Goal: Transaction & Acquisition: Purchase product/service

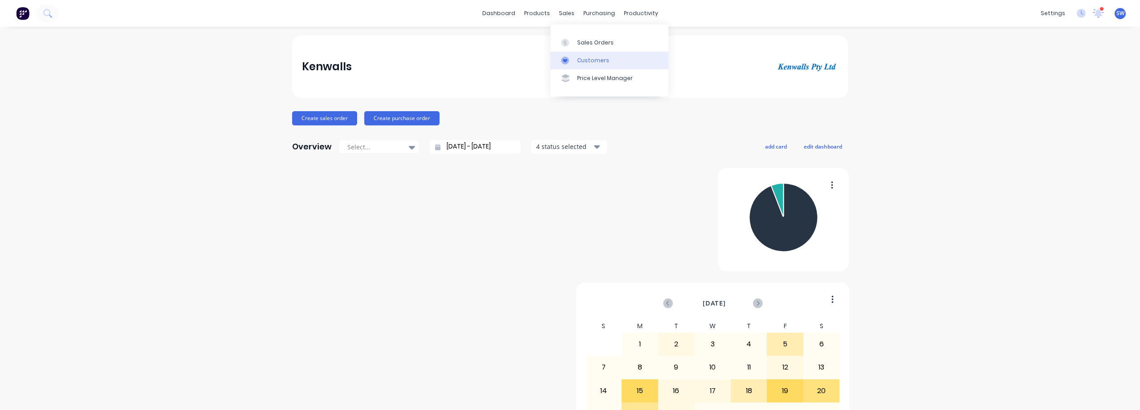
click at [588, 62] on div "Customers" at bounding box center [593, 61] width 32 height 8
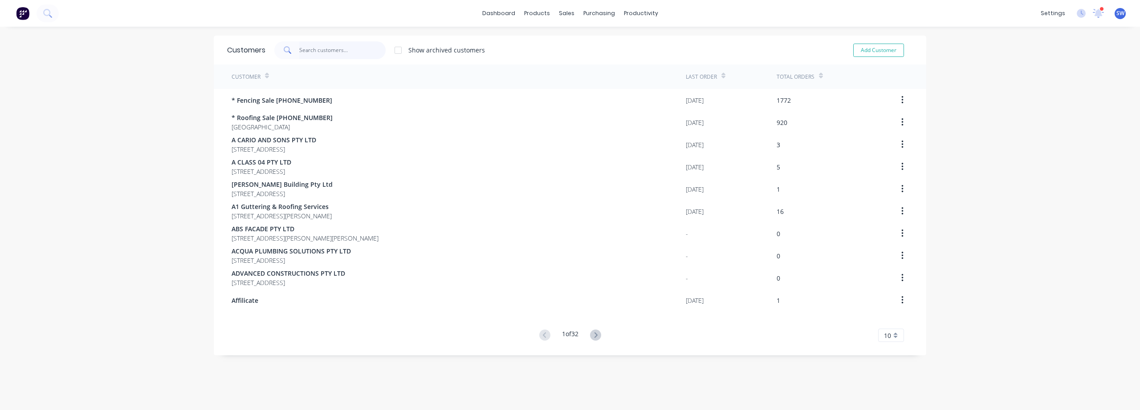
click at [338, 51] on input "text" at bounding box center [342, 50] width 87 height 18
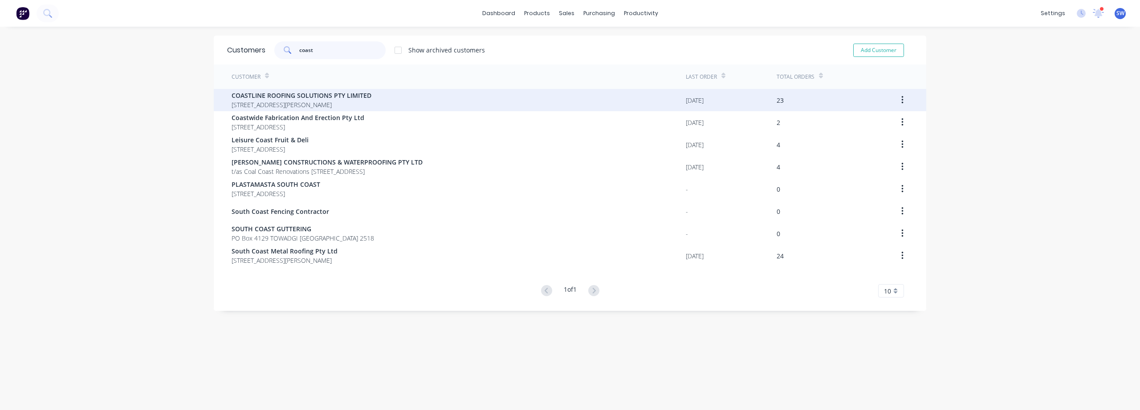
type input "coast"
click at [333, 101] on span "[STREET_ADDRESS][PERSON_NAME]" at bounding box center [301, 104] width 140 height 9
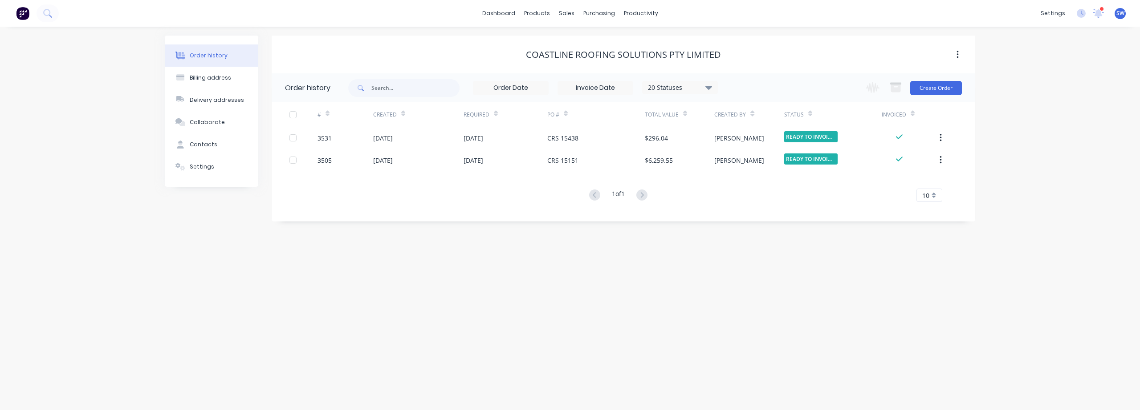
click at [936, 79] on div "Change order status Submitted Order Material Material Ordered Scheduled for Pro…" at bounding box center [910, 87] width 101 height 29
click at [926, 89] on button "Create Order" at bounding box center [936, 88] width 52 height 14
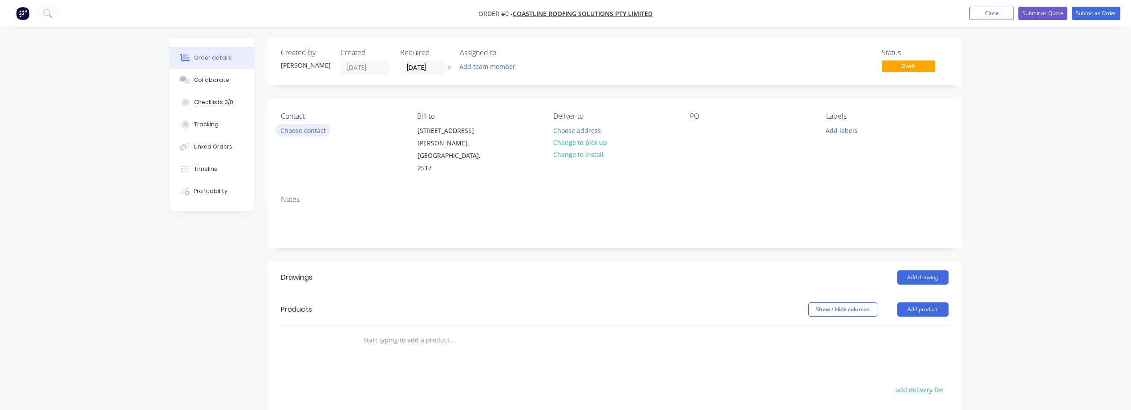
click at [309, 128] on button "Choose contact" at bounding box center [303, 130] width 55 height 12
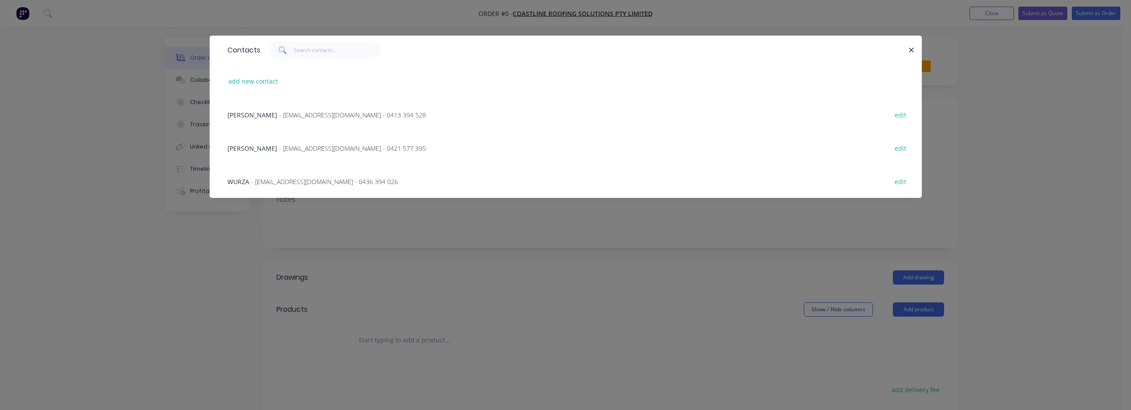
click at [306, 119] on div "[PERSON_NAME] - [EMAIL_ADDRESS][DOMAIN_NAME] - 0413 394 528" at bounding box center [326, 114] width 199 height 9
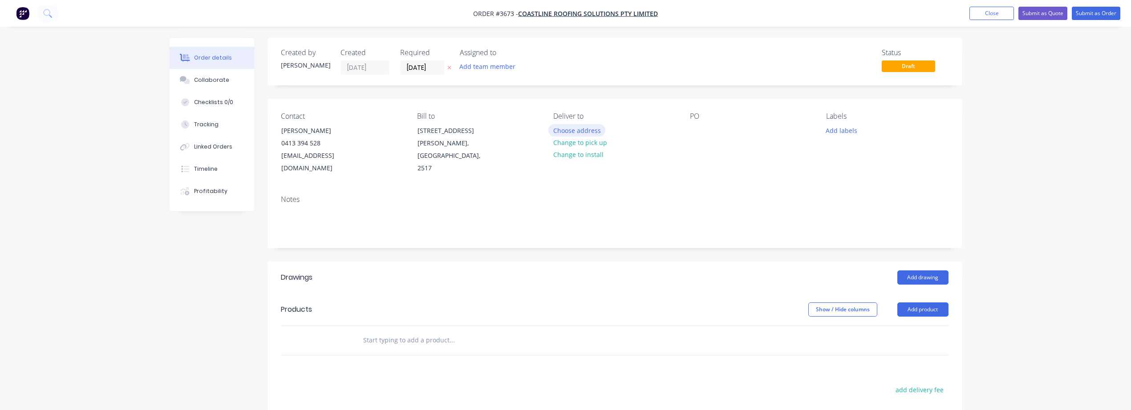
click at [580, 131] on button "Choose address" at bounding box center [576, 130] width 57 height 12
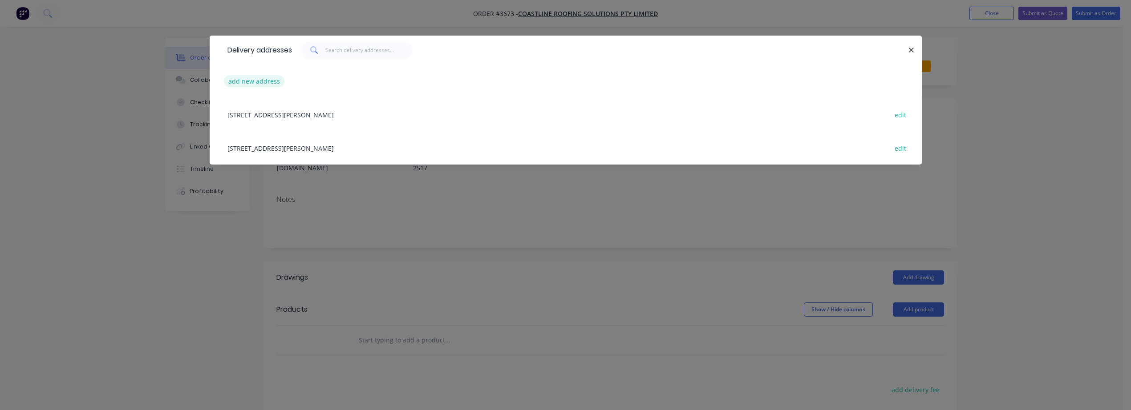
click at [248, 78] on button "add new address" at bounding box center [254, 81] width 61 height 12
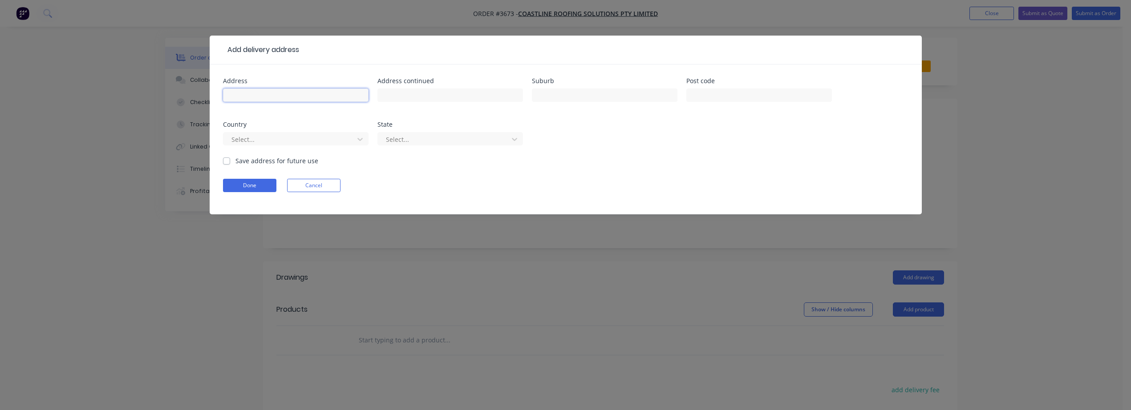
click at [249, 90] on input "text" at bounding box center [296, 95] width 146 height 13
type input "2 WOONONA"
type input "WOONONA"
click at [265, 188] on button "Done" at bounding box center [249, 185] width 53 height 13
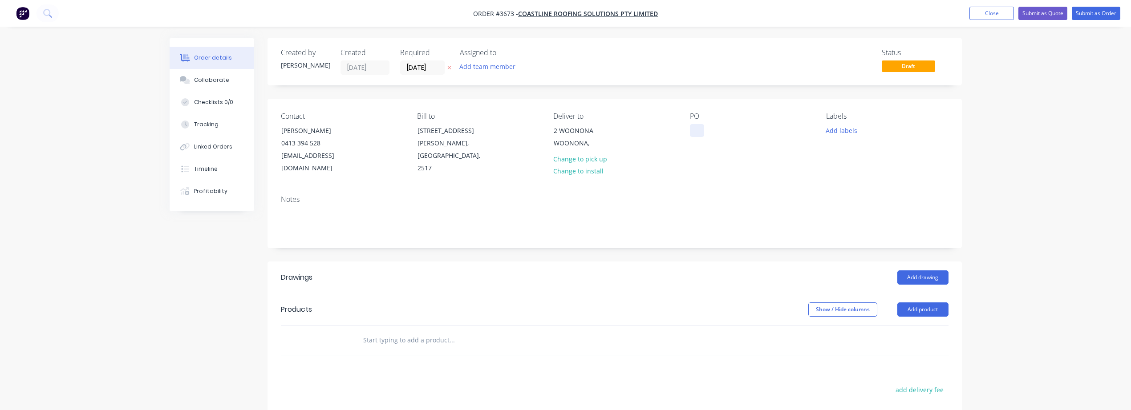
click at [696, 130] on div at bounding box center [697, 130] width 14 height 13
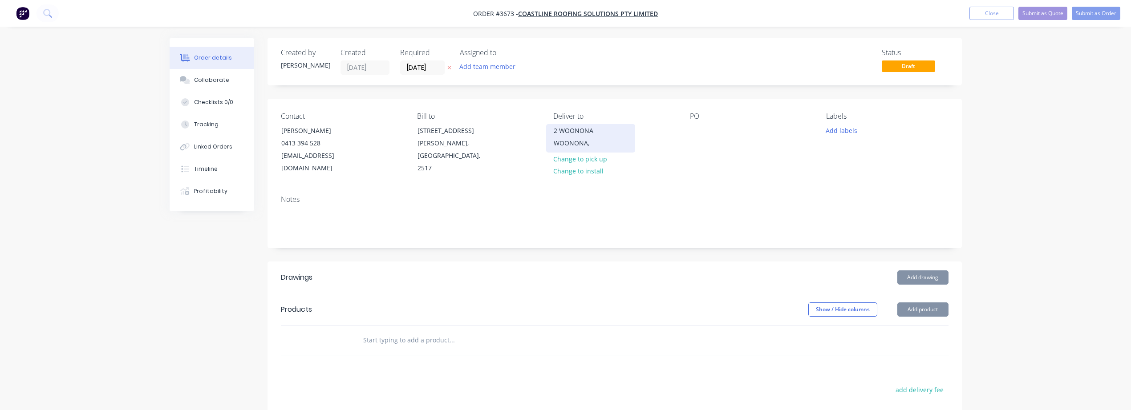
click at [584, 138] on div "WOONONA," at bounding box center [591, 143] width 74 height 12
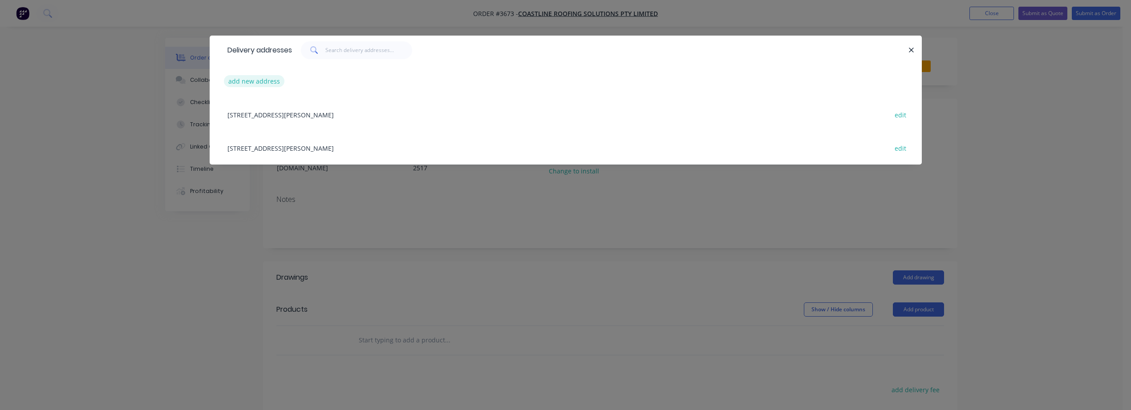
click at [239, 75] on button "add new address" at bounding box center [254, 81] width 61 height 12
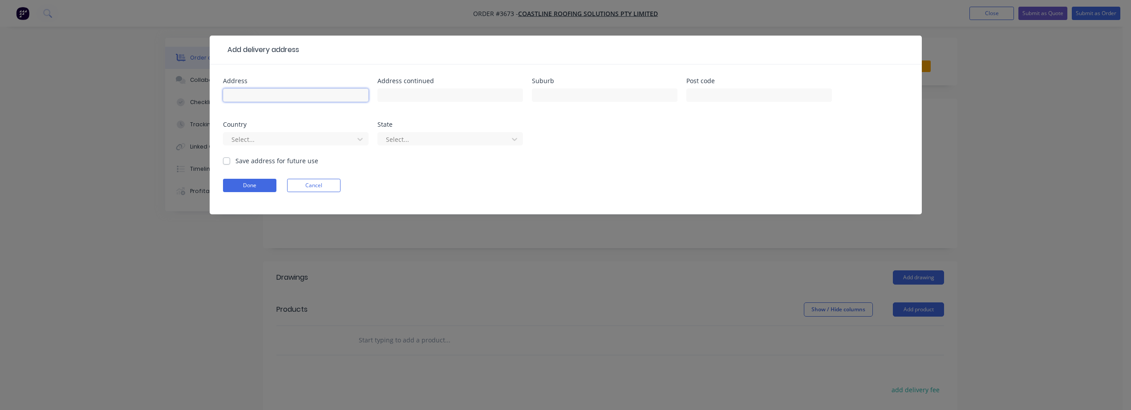
click at [294, 96] on input "text" at bounding box center [296, 95] width 146 height 13
type input "2 WOONONA PARADE"
type input "WOONONA"
click at [261, 187] on button "Done" at bounding box center [249, 185] width 53 height 13
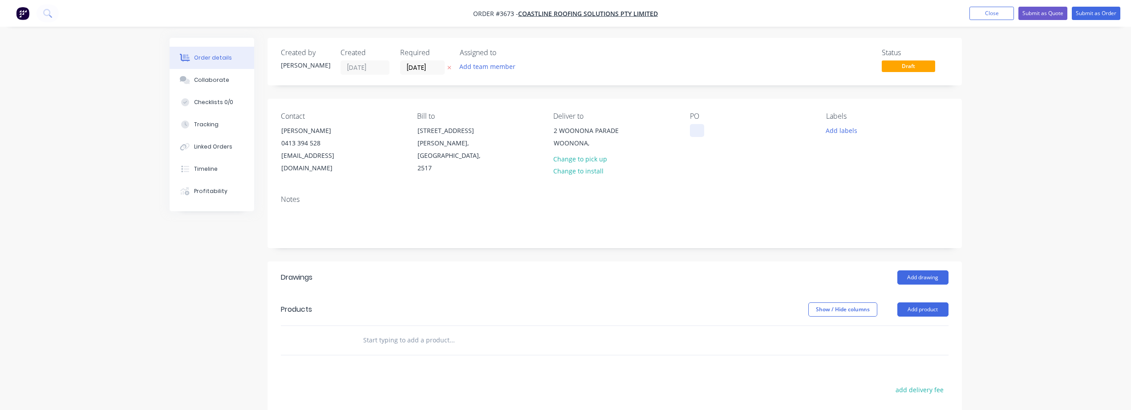
click at [697, 130] on div at bounding box center [697, 130] width 14 height 13
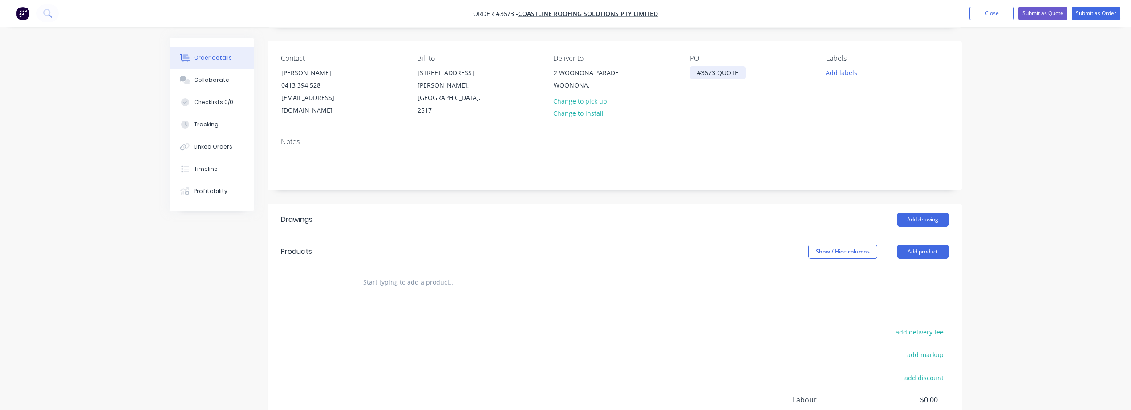
scroll to position [74, 0]
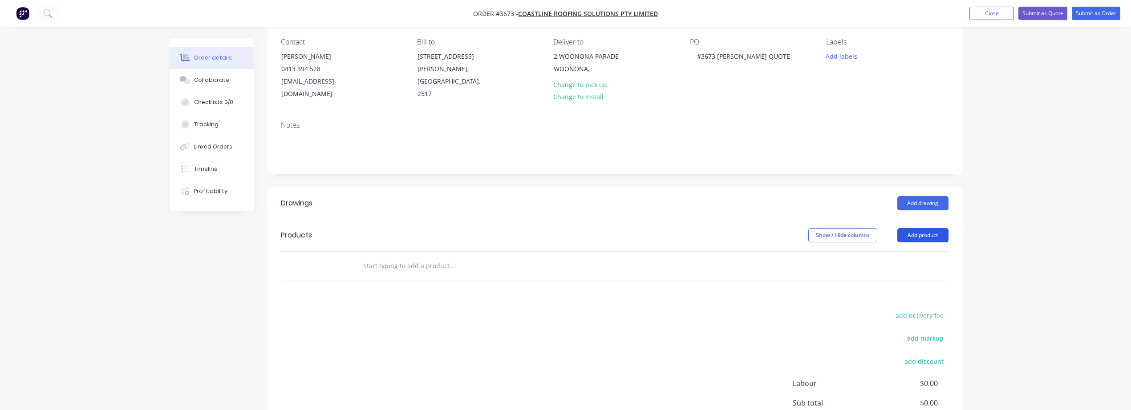
click at [929, 228] on button "Add product" at bounding box center [922, 235] width 51 height 14
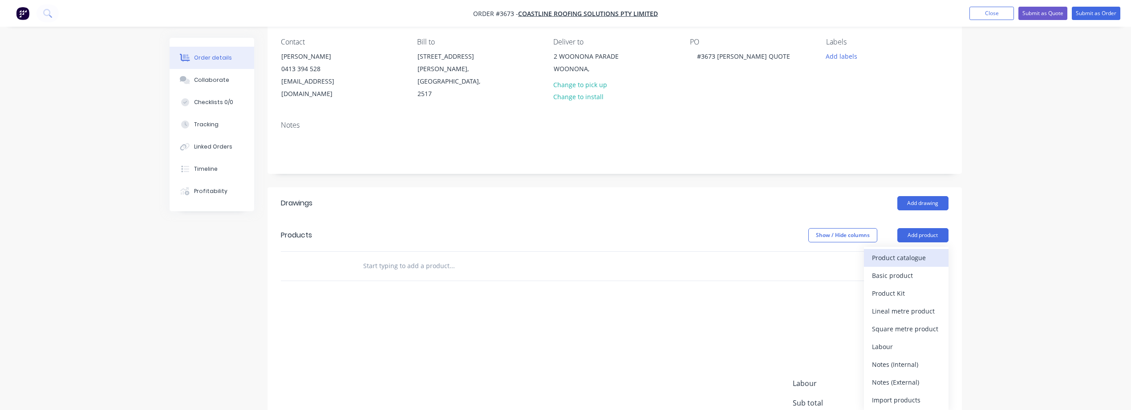
click at [902, 252] on div "Product catalogue" at bounding box center [906, 258] width 69 height 13
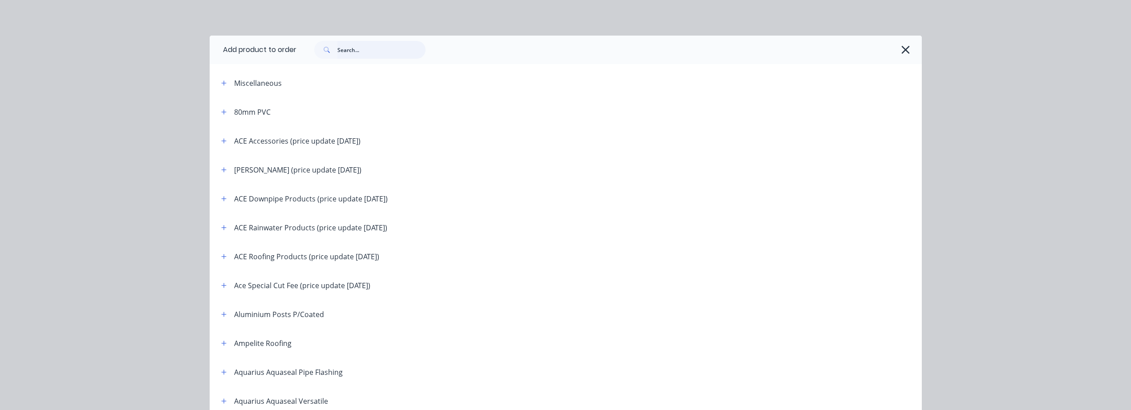
click at [378, 49] on input "text" at bounding box center [381, 50] width 88 height 18
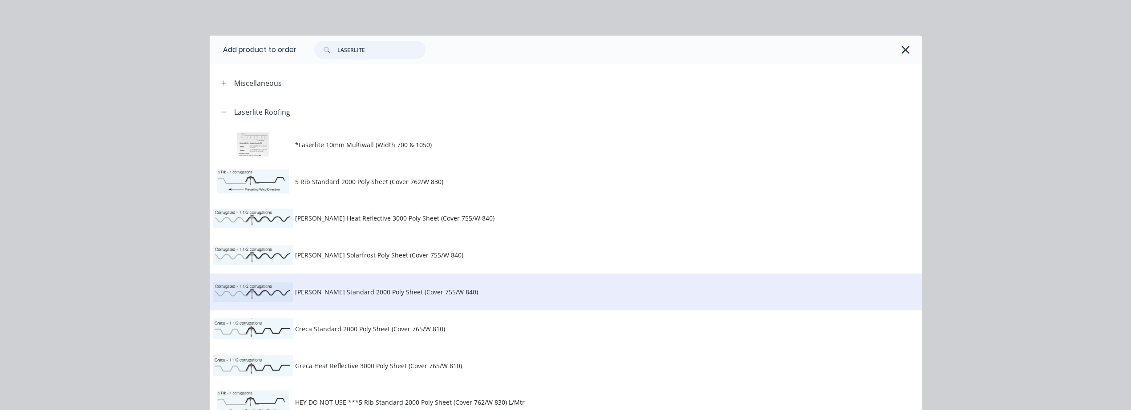
type input "LASERLITE"
click at [597, 294] on span "[PERSON_NAME] Standard 2000 Poly Sheet (Cover 755/W 840)" at bounding box center [545, 292] width 501 height 9
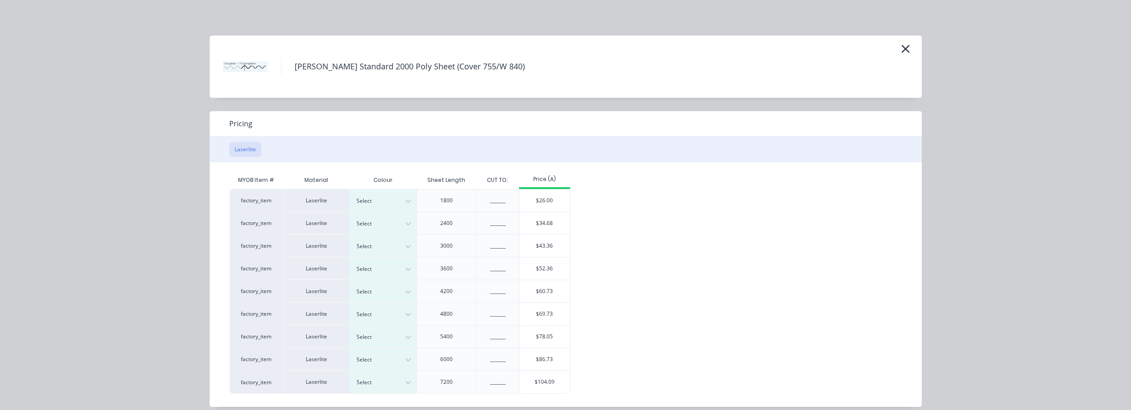
scroll to position [9, 0]
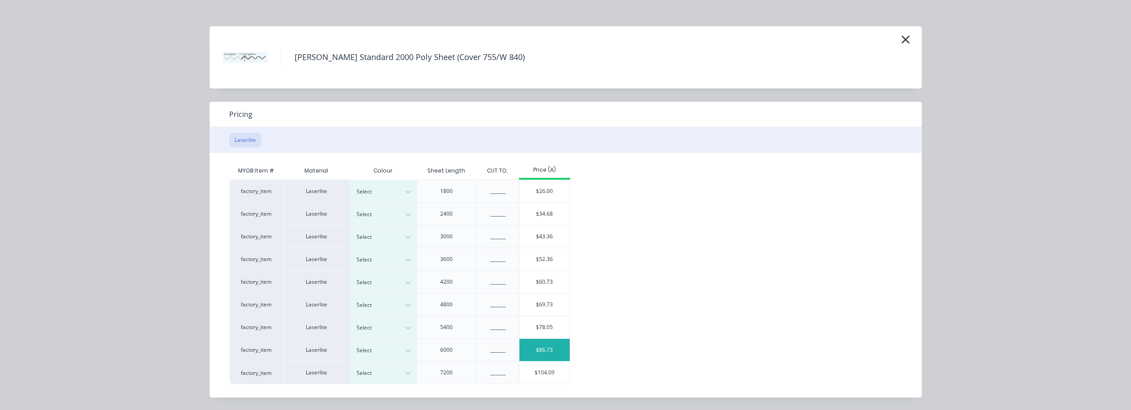
click at [558, 354] on div "$86.73" at bounding box center [544, 350] width 50 height 22
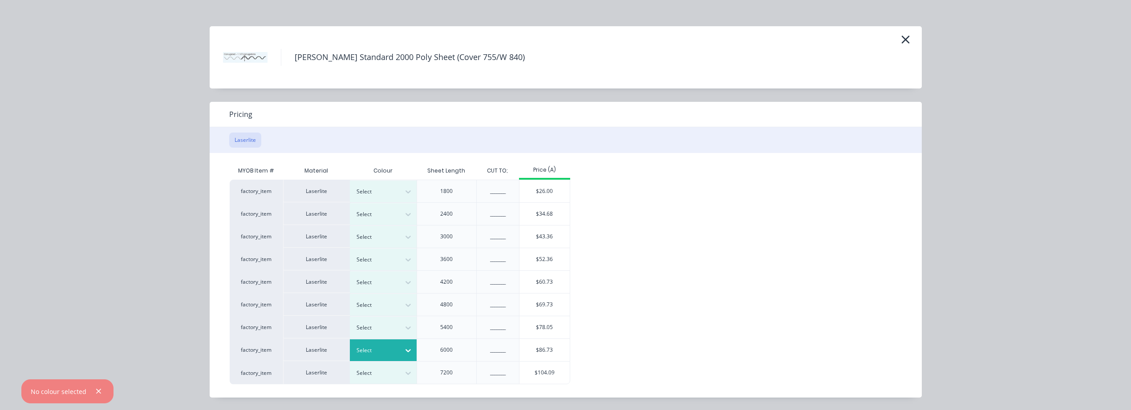
click at [404, 352] on icon at bounding box center [408, 350] width 9 height 9
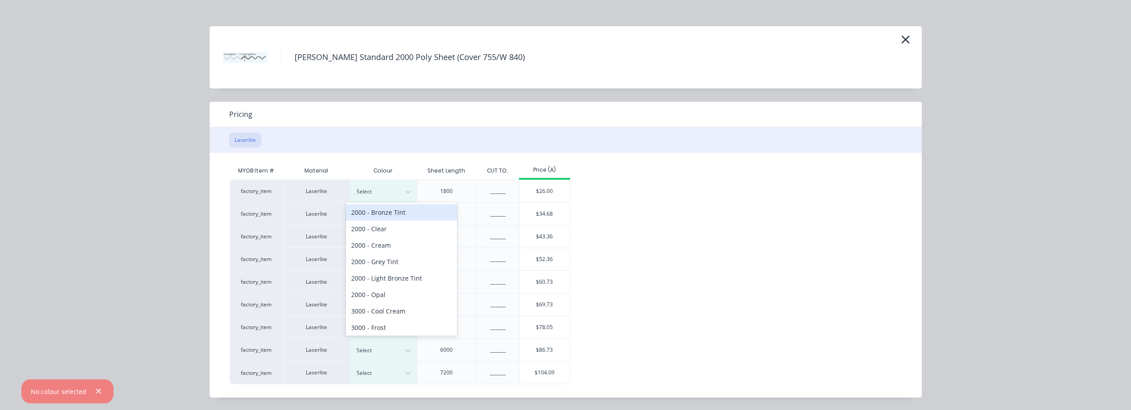
scroll to position [5, 0]
click at [408, 224] on div "2000 - Clear" at bounding box center [401, 223] width 111 height 16
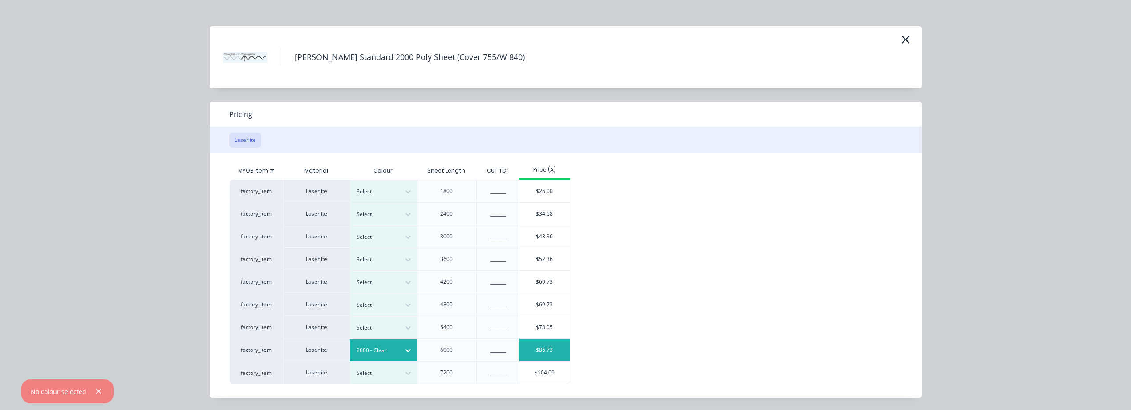
click at [545, 350] on div "$86.73" at bounding box center [544, 350] width 50 height 22
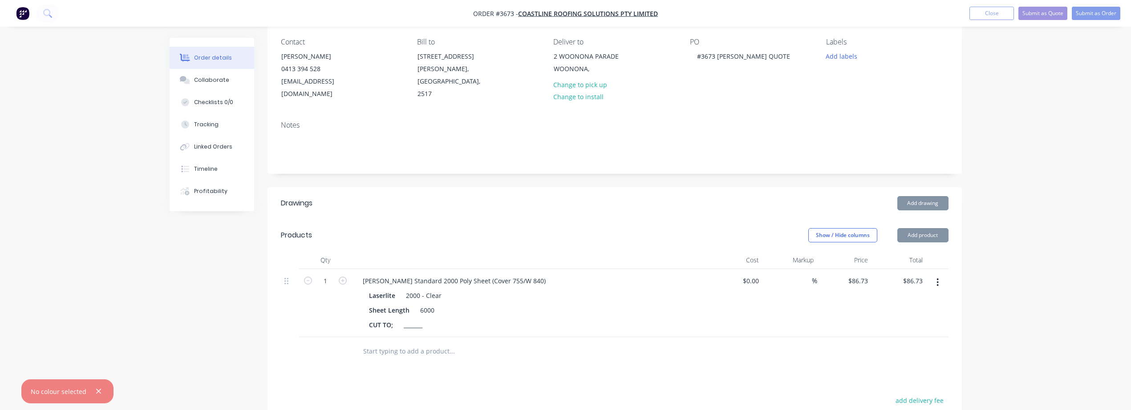
click at [99, 392] on icon "button" at bounding box center [99, 392] width 6 height 8
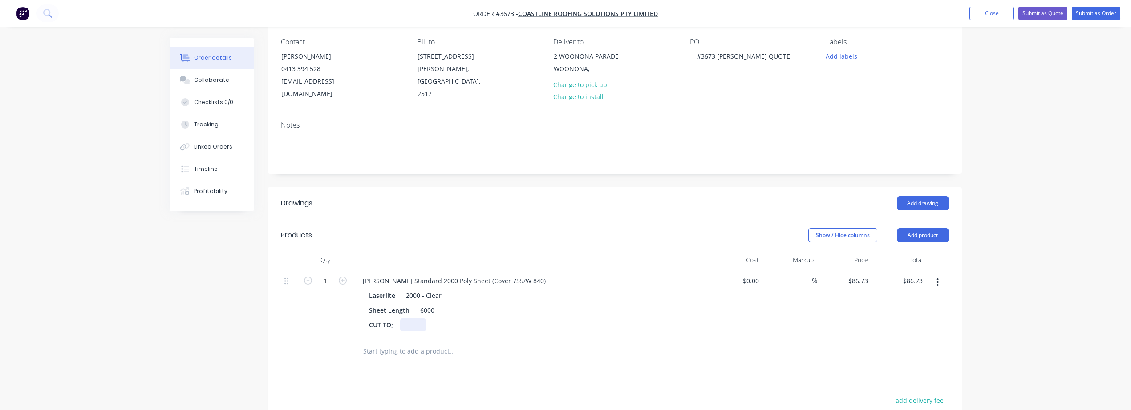
click at [417, 319] on div "_______" at bounding box center [413, 325] width 26 height 13
click at [343, 277] on icon "button" at bounding box center [343, 281] width 8 height 8
type input "2"
type input "$173.46"
click at [343, 277] on icon "button" at bounding box center [343, 281] width 8 height 8
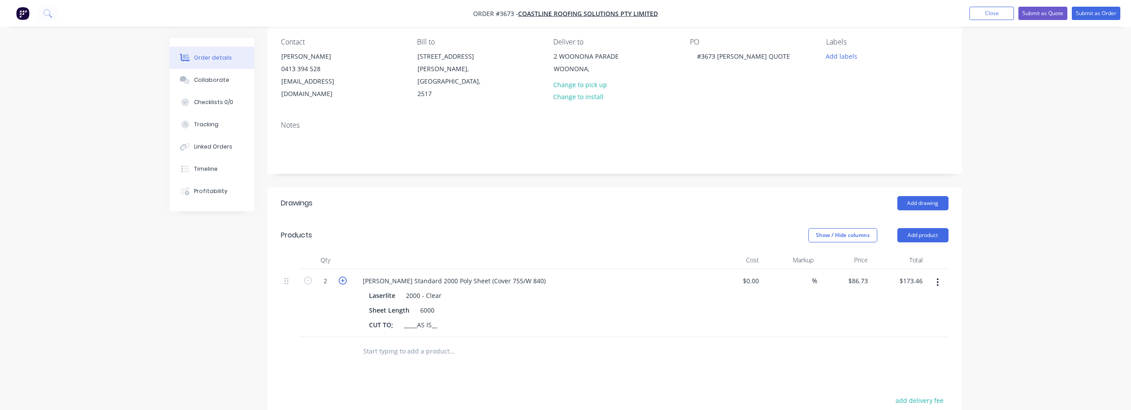
type input "3"
type input "$260.19"
click at [343, 277] on icon "button" at bounding box center [343, 281] width 8 height 8
type input "4"
type input "$346.92"
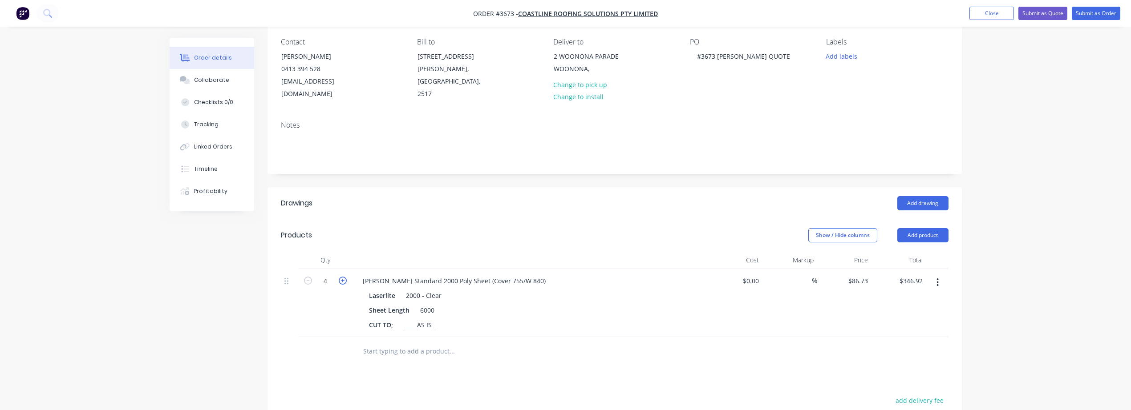
click at [343, 277] on icon "button" at bounding box center [343, 281] width 8 height 8
type input "5"
type input "$433.65"
click at [604, 353] on div at bounding box center [512, 351] width 321 height 29
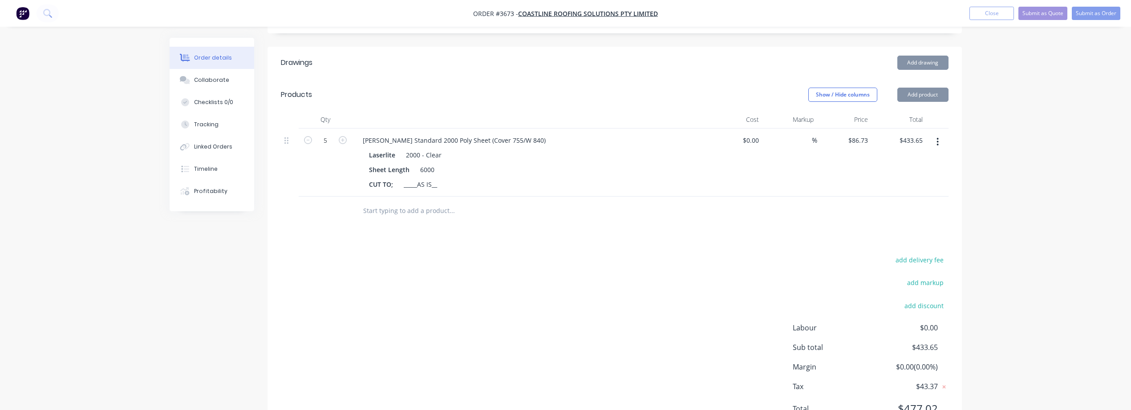
scroll to position [148, 0]
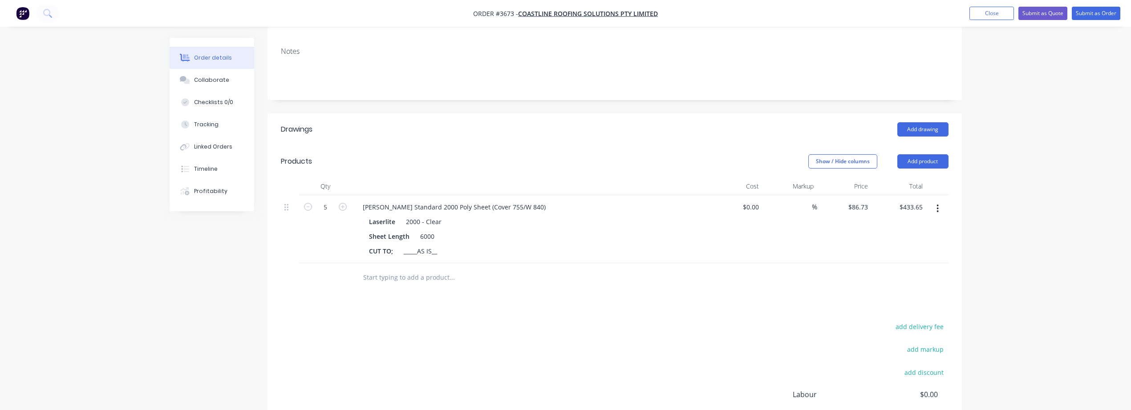
click at [938, 204] on icon "button" at bounding box center [938, 209] width 2 height 10
click at [885, 243] on div "Duplicate" at bounding box center [906, 249] width 69 height 13
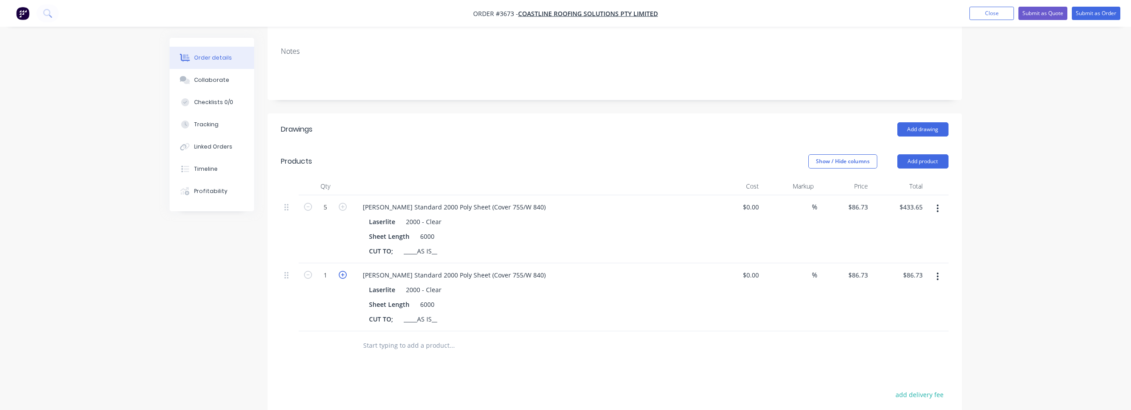
click at [345, 271] on icon "button" at bounding box center [343, 275] width 8 height 8
type input "2"
type input "$173.46"
click at [345, 271] on icon "button" at bounding box center [343, 275] width 8 height 8
type input "3"
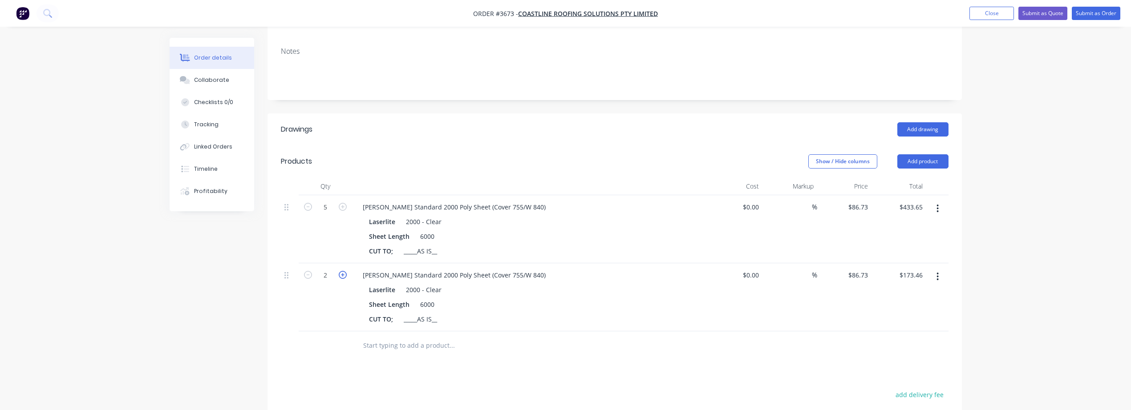
type input "$260.19"
click at [345, 271] on icon "button" at bounding box center [343, 275] width 8 height 8
type input "4"
type input "$346.92"
click at [345, 271] on icon "button" at bounding box center [343, 275] width 8 height 8
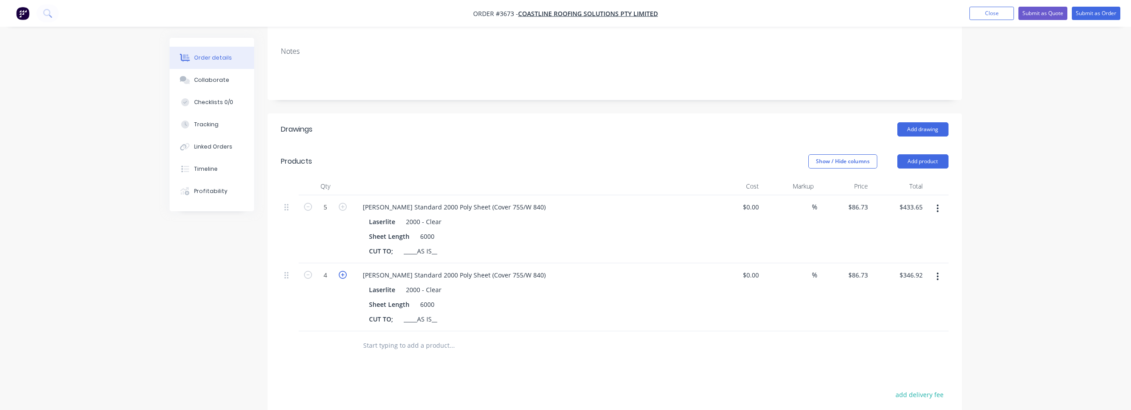
type input "5"
type input "$433.65"
click at [345, 271] on icon "button" at bounding box center [343, 275] width 8 height 8
type input "6"
type input "$520.38"
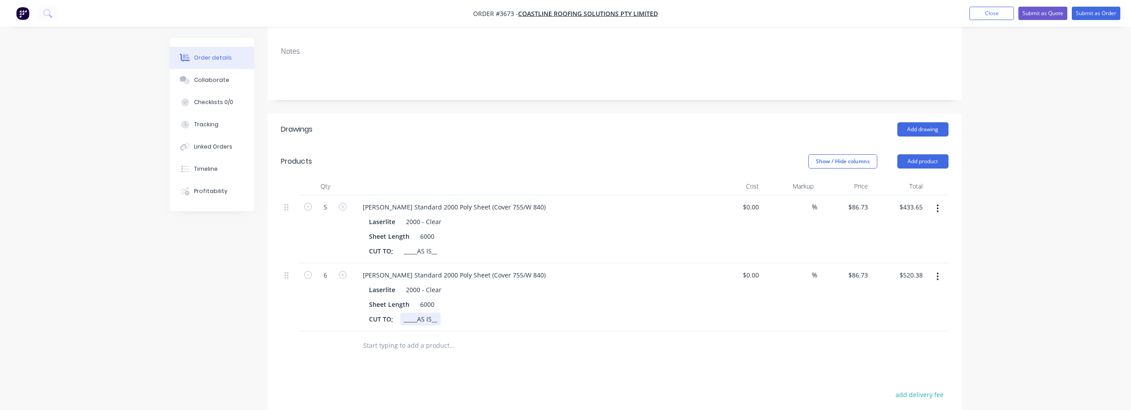
click at [432, 313] on div "_____AS IS__" at bounding box center [420, 319] width 41 height 13
click at [436, 245] on div "_____AS IS__" at bounding box center [420, 251] width 41 height 13
click at [663, 370] on div "Drawings Add drawing Products Show / Hide columns Add product Qty Cost Markup P…" at bounding box center [615, 344] width 694 height 461
click at [864, 201] on input "86.73" at bounding box center [861, 207] width 20 height 13
type input "$95.40"
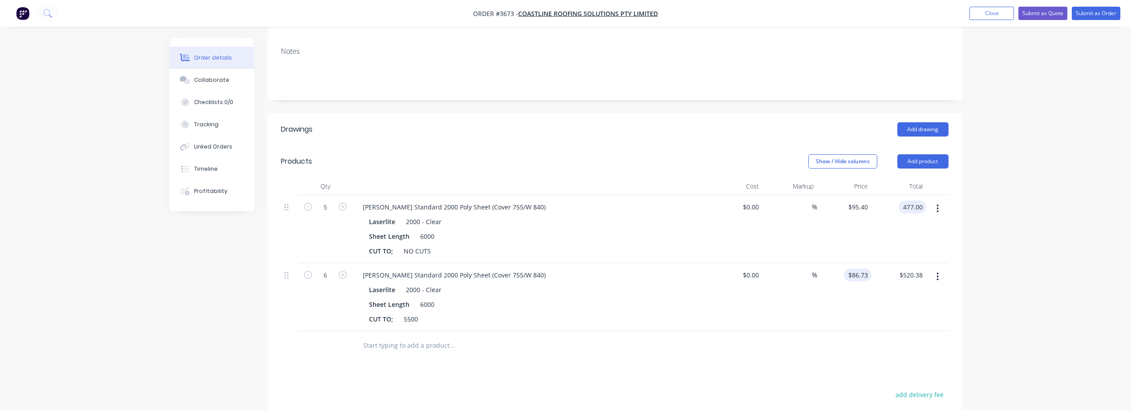
click at [850, 269] on div "$86.73 $86.73" at bounding box center [858, 275] width 28 height 13
type input "$477.00"
type input "$95.40"
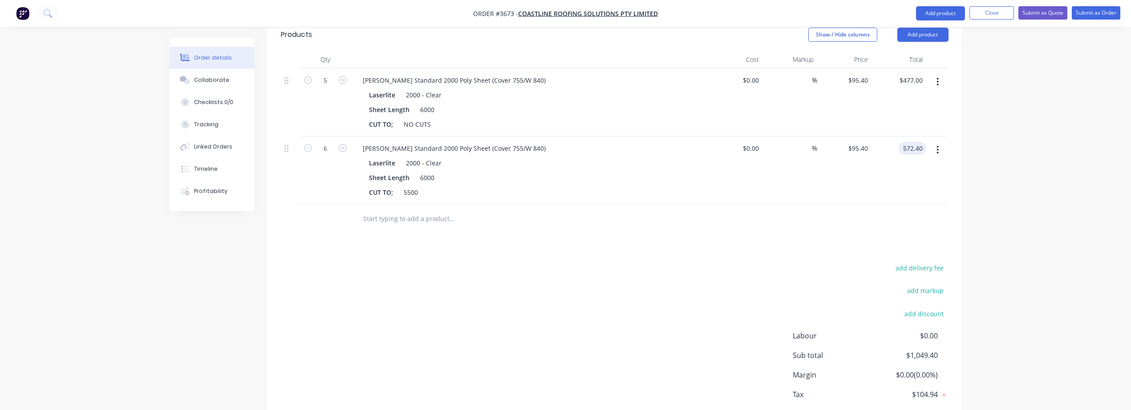
type input "$572.40"
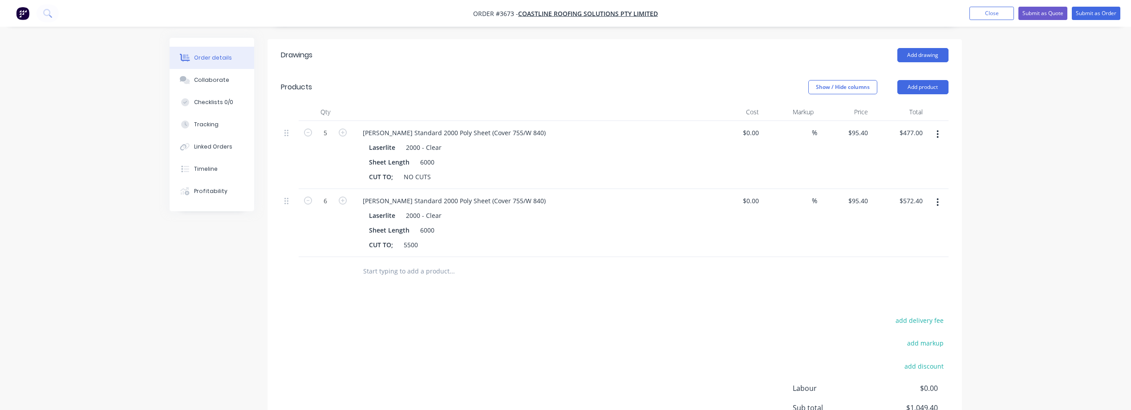
click at [631, 318] on div "add delivery fee add markup add discount Labour $0.00 Sub total $1,049.40 Margi…" at bounding box center [615, 401] width 668 height 172
click at [918, 80] on button "Add product" at bounding box center [922, 87] width 51 height 14
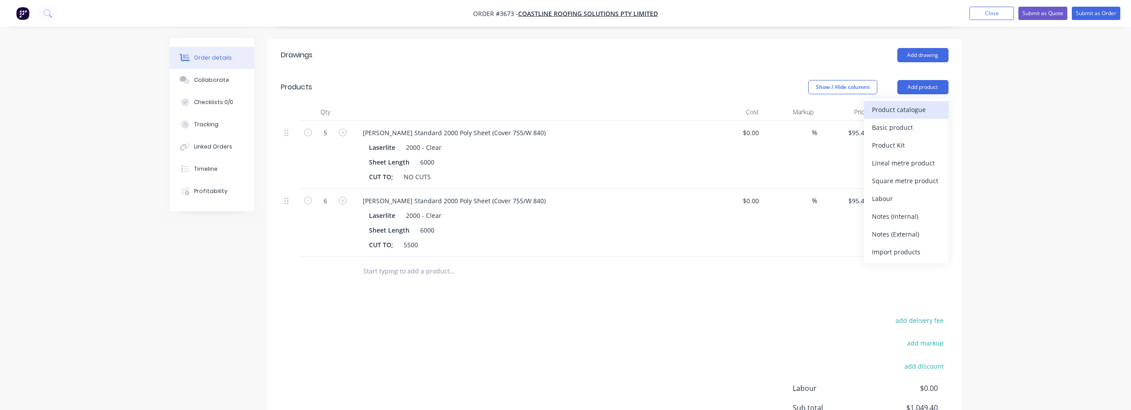
click at [891, 103] on div "Product catalogue" at bounding box center [906, 109] width 69 height 13
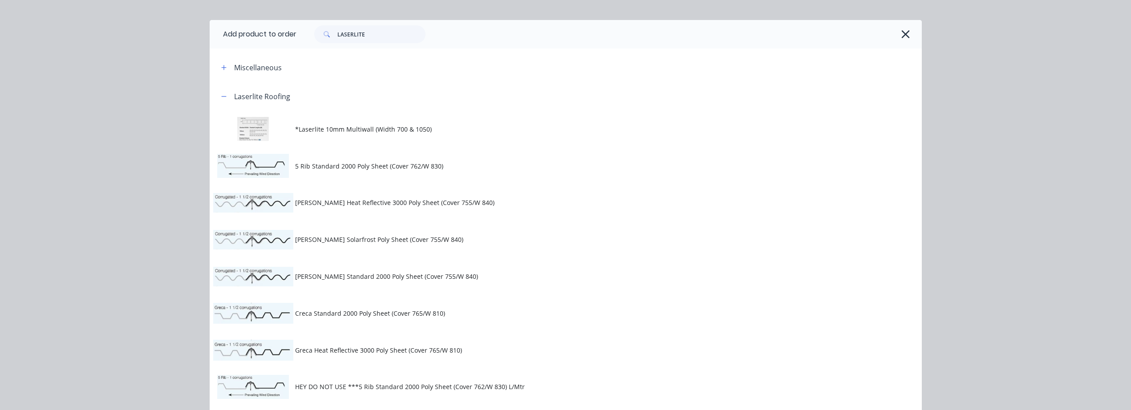
scroll to position [0, 0]
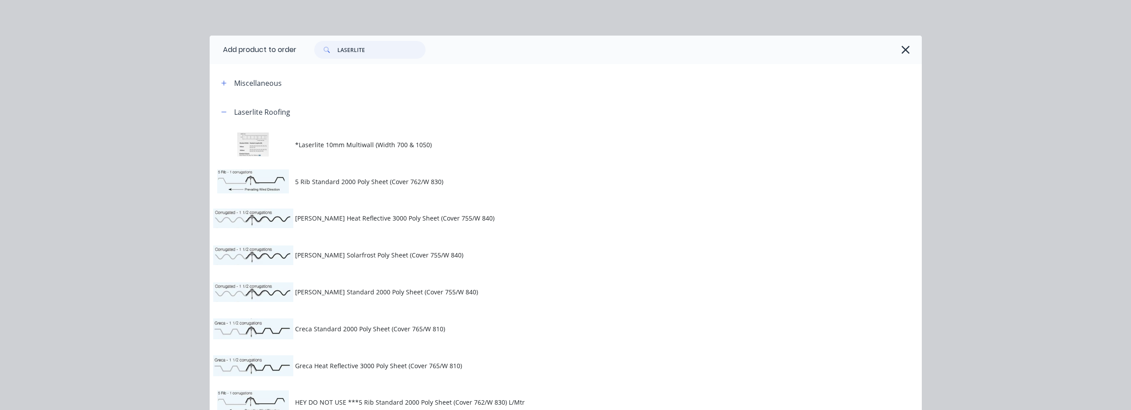
click at [380, 49] on input "LASERLITE" at bounding box center [381, 50] width 88 height 18
type input "L"
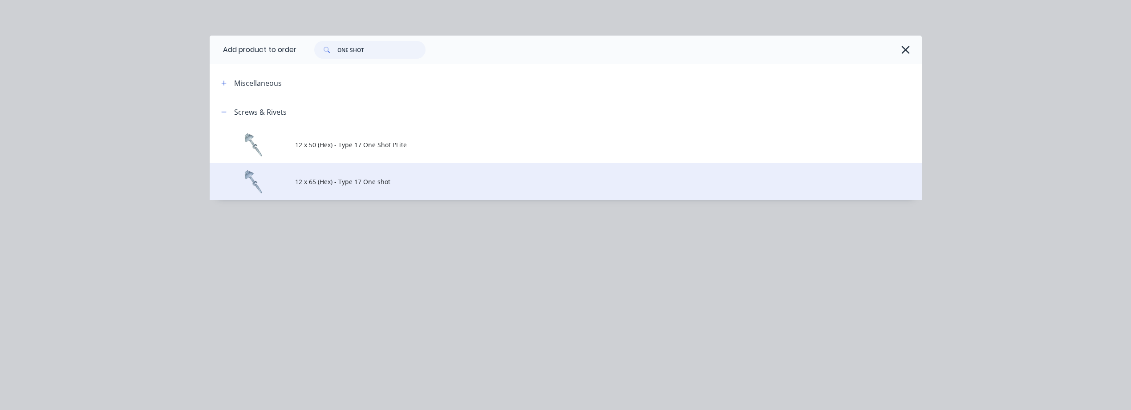
type input "ONE SHOT"
click at [415, 186] on span "12 x 65 (Hex) - Type 17 One shot" at bounding box center [545, 181] width 501 height 9
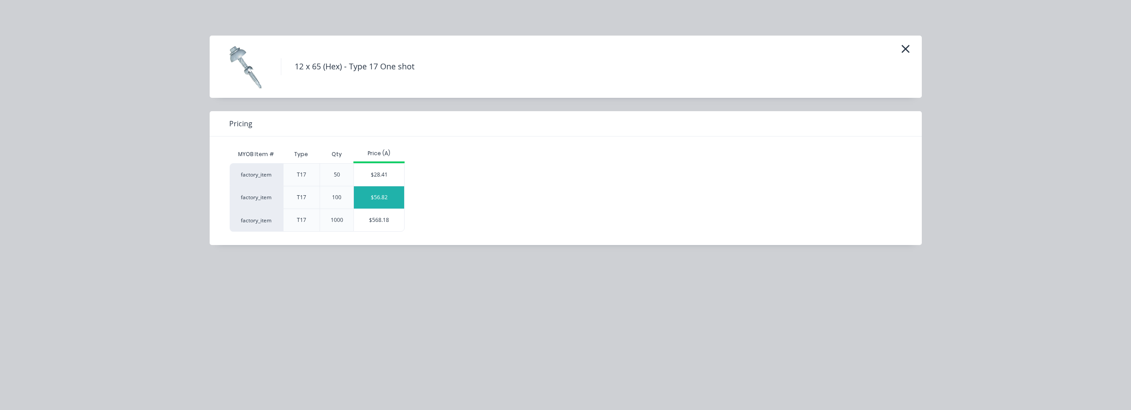
click at [381, 195] on div "$56.82" at bounding box center [379, 198] width 50 height 22
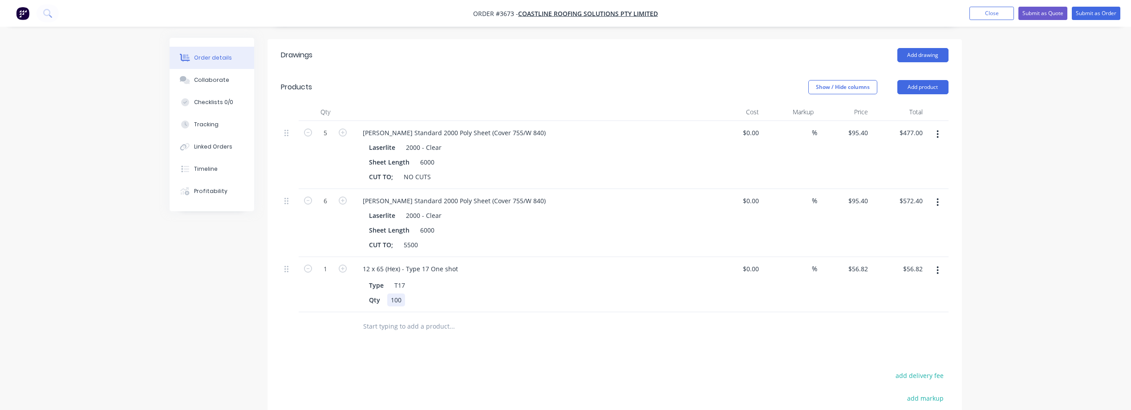
click at [401, 294] on div "100" at bounding box center [396, 300] width 18 height 13
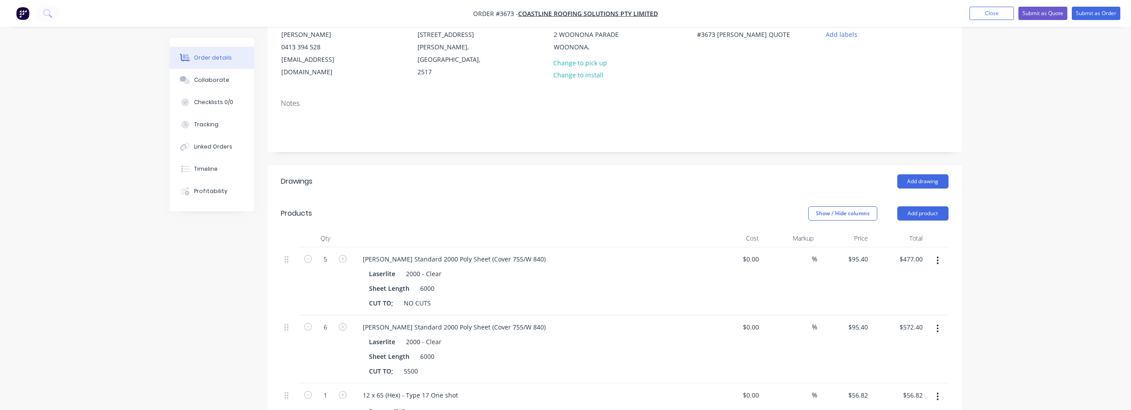
scroll to position [223, 0]
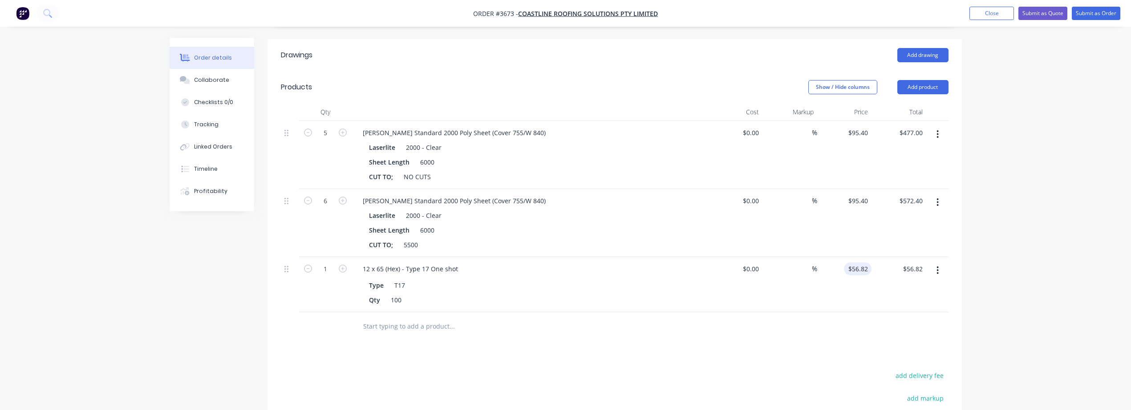
click at [869, 263] on input "$56.82" at bounding box center [860, 269] width 24 height 13
type input "$0.90"
click at [329, 263] on input "1" at bounding box center [325, 269] width 23 height 13
type input "500"
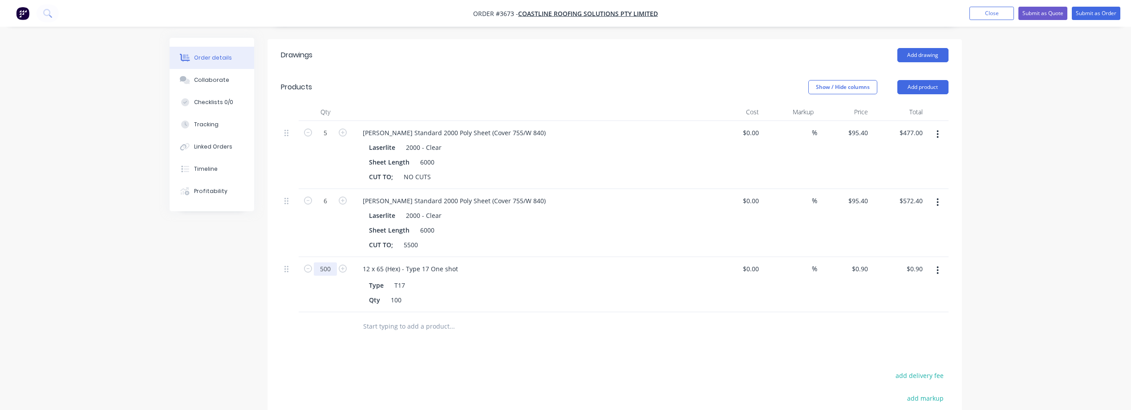
type input "$450.00"
click at [394, 294] on div "100" at bounding box center [396, 300] width 18 height 13
click at [521, 345] on div "Drawings Add drawing Products Show / Hide columns Add product Qty Cost Markup P…" at bounding box center [615, 297] width 694 height 516
click at [860, 263] on input "0.9" at bounding box center [864, 269] width 13 height 13
type input "$0.80"
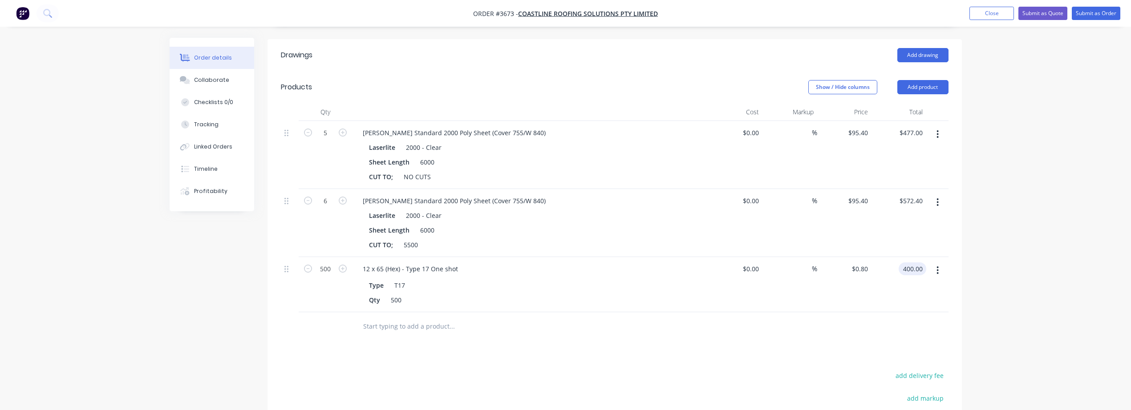
type input "$400.00"
click at [396, 318] on input "text" at bounding box center [452, 327] width 178 height 18
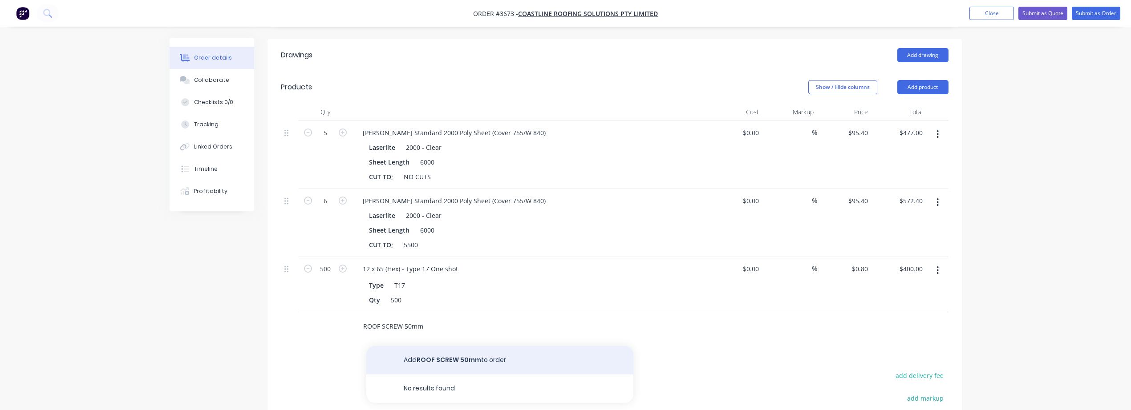
type input "ROOF SCREW 50mm"
click at [477, 349] on button "Add ROOF SCREW 50mm to order" at bounding box center [499, 360] width 267 height 28
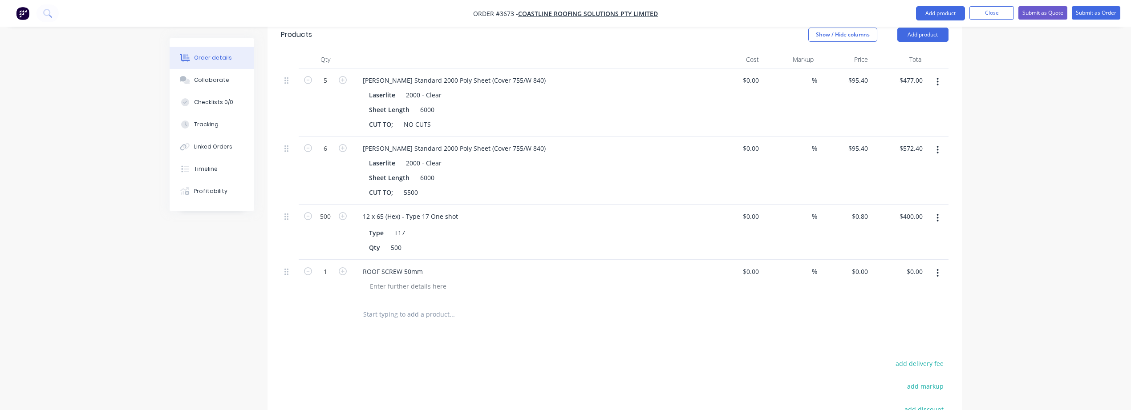
scroll to position [297, 0]
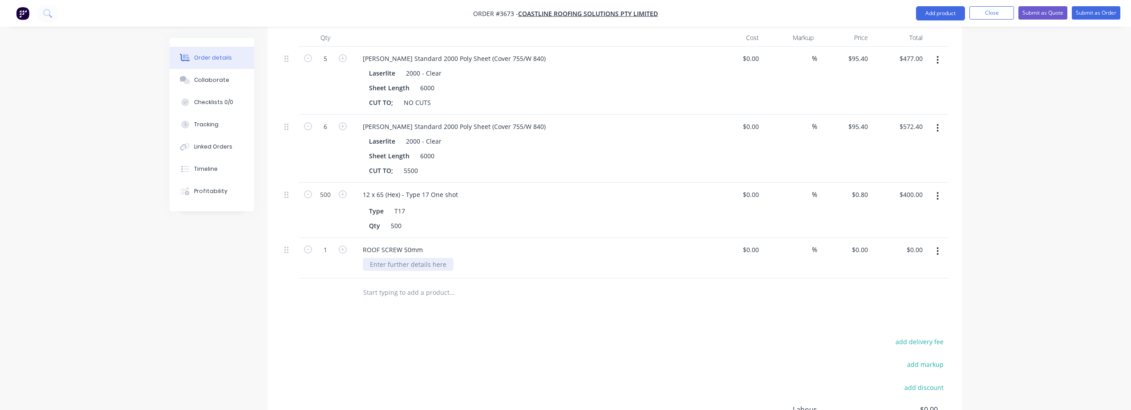
click at [414, 258] on div at bounding box center [408, 264] width 91 height 13
click at [491, 285] on input "text" at bounding box center [452, 293] width 178 height 18
drag, startPoint x: 325, startPoint y: 234, endPoint x: 330, endPoint y: 234, distance: 5.8
click at [325, 243] on input "1" at bounding box center [325, 249] width 23 height 13
type input "100"
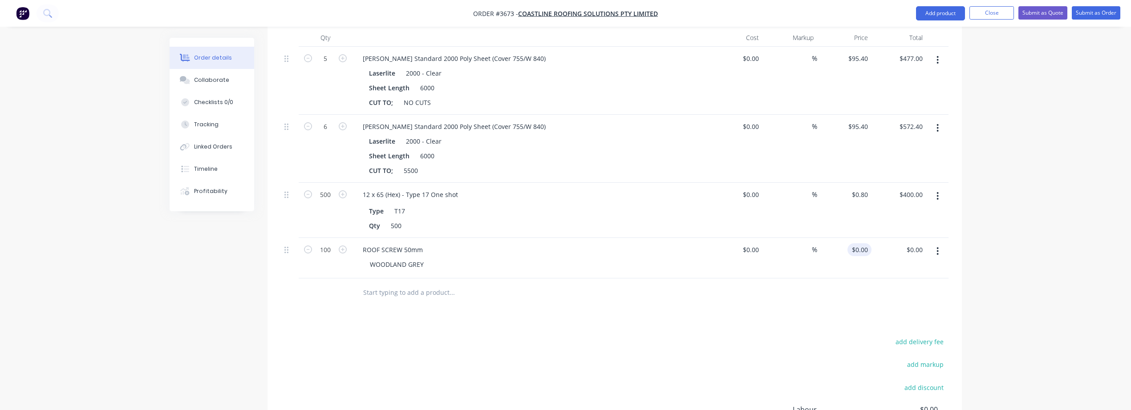
click at [860, 244] on div "$0.00 $0.00" at bounding box center [844, 258] width 55 height 41
click at [870, 243] on input "0" at bounding box center [866, 249] width 10 height 13
type input "$27.00"
type input "2700.00"
type input "27"
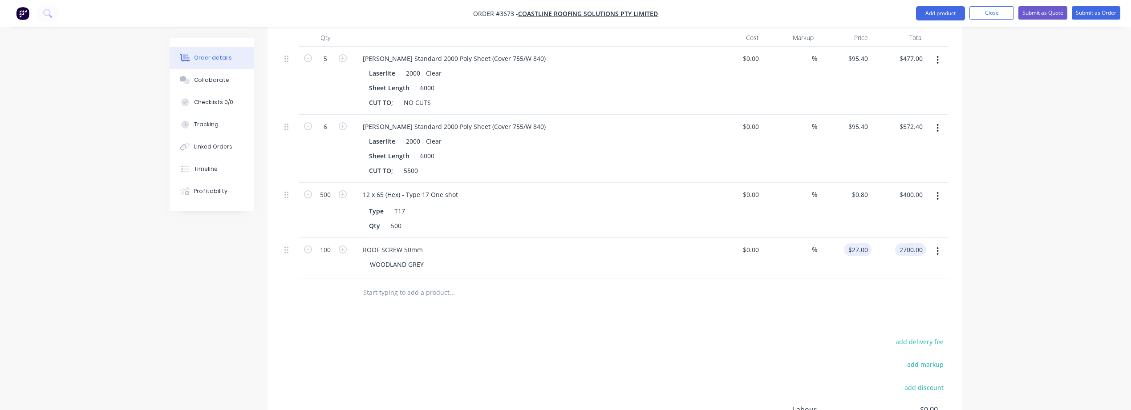
type input "$2,700.00"
click at [868, 243] on input "27" at bounding box center [860, 249] width 24 height 13
type input "$0.27"
type input "$27.00"
click at [842, 305] on div "Drawings Add drawing Products Show / Hide columns Add product Qty Cost Markup P…" at bounding box center [615, 243] width 694 height 556
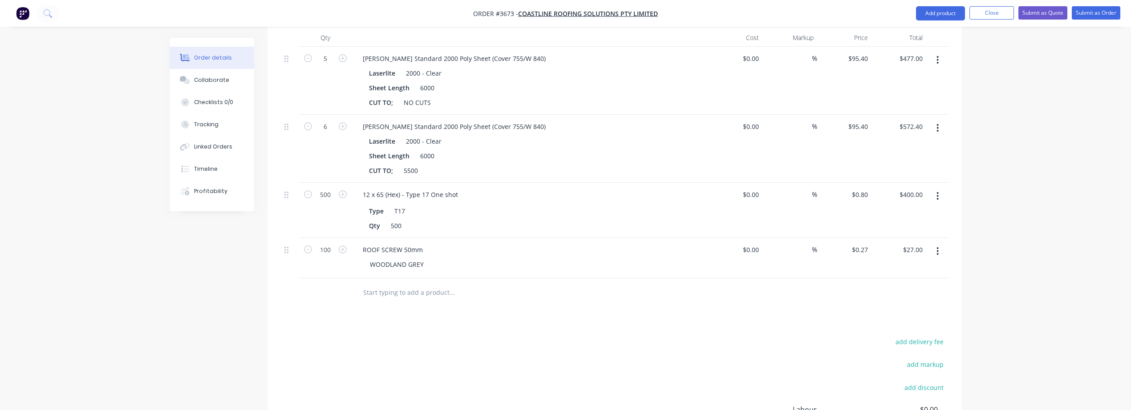
click at [383, 284] on input "text" at bounding box center [452, 293] width 178 height 18
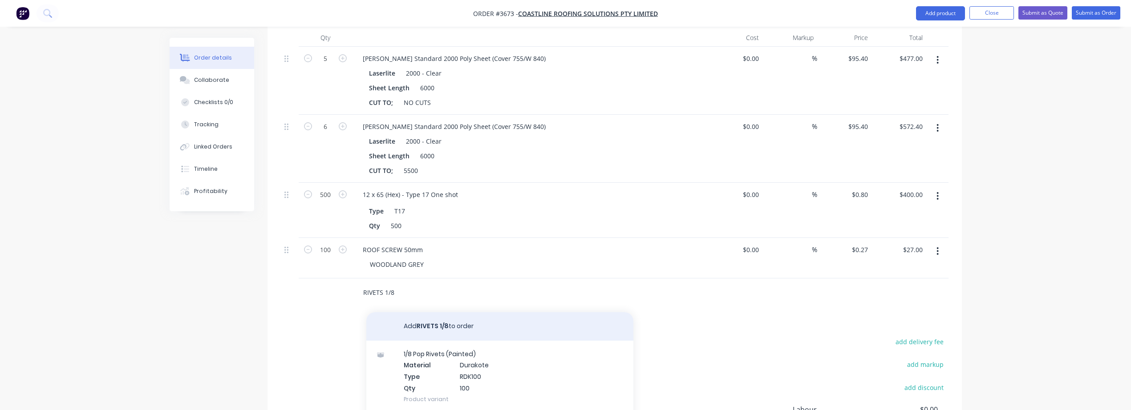
type input "RIVETS 1/8"
click at [499, 323] on button "Add RIVETS 1/8 to order" at bounding box center [499, 326] width 267 height 28
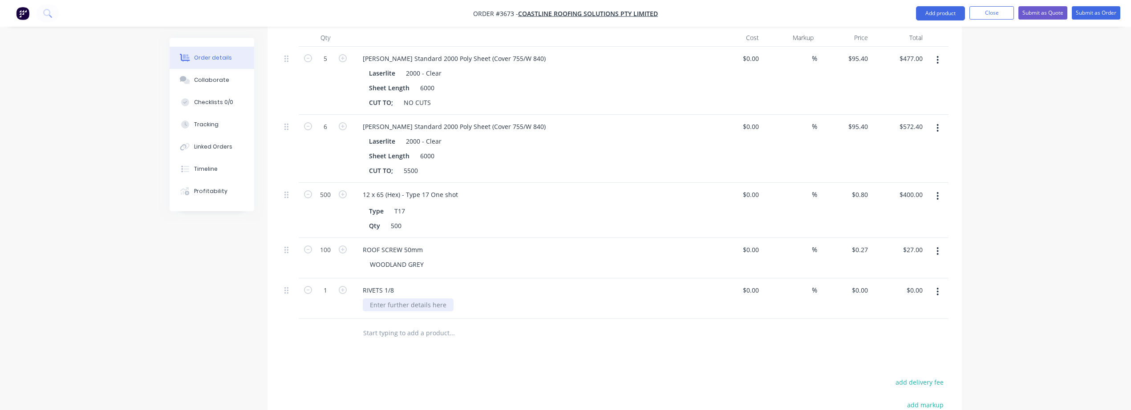
click at [391, 299] on div at bounding box center [408, 305] width 91 height 13
click at [474, 325] on input "text" at bounding box center [452, 334] width 178 height 18
click at [918, 284] on input "0.00" at bounding box center [917, 290] width 17 height 13
click at [322, 284] on input "1" at bounding box center [325, 290] width 23 height 13
type input "$0.00"
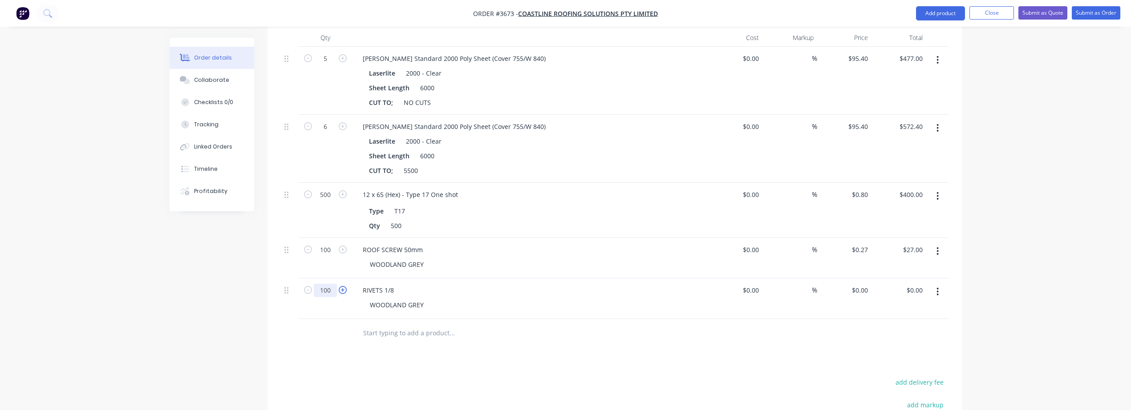
type input "100"
click at [921, 284] on input "0.00" at bounding box center [916, 290] width 20 height 13
type input "12"
type input "$0.12"
type input "$12.00"
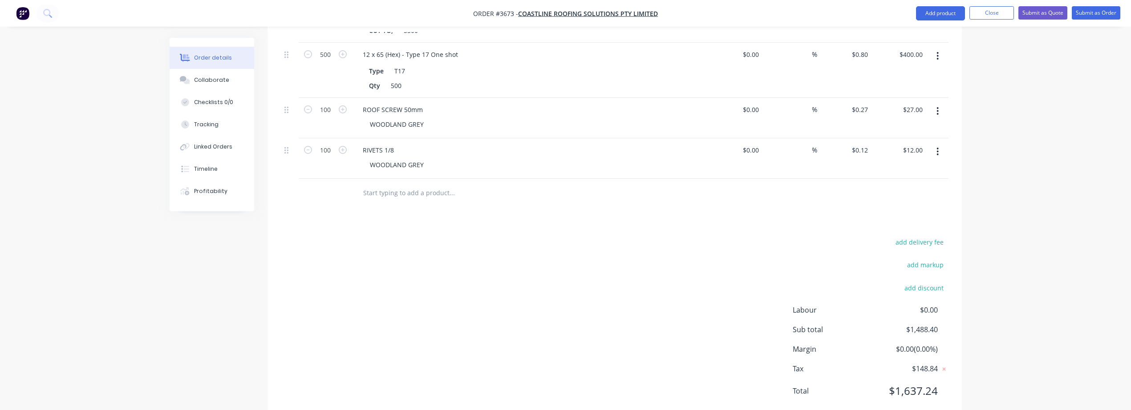
scroll to position [445, 0]
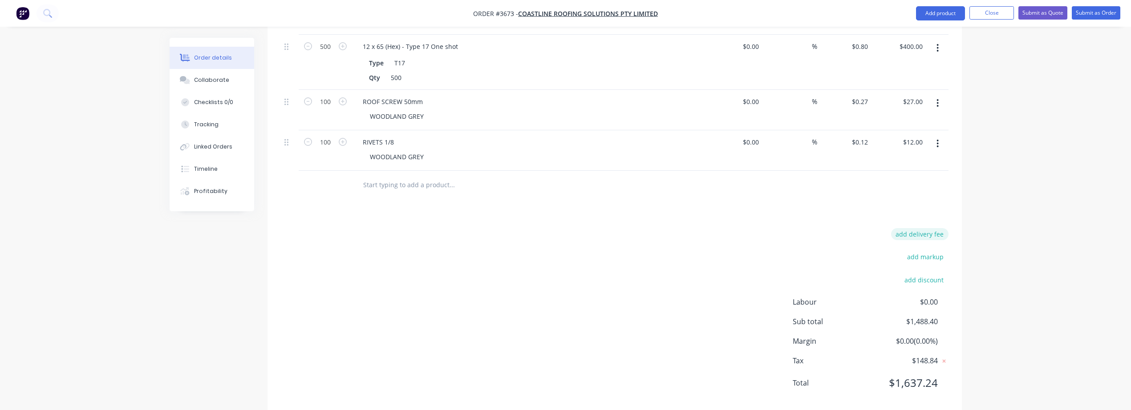
click at [933, 228] on button "add delivery fee" at bounding box center [919, 234] width 57 height 12
type input "150"
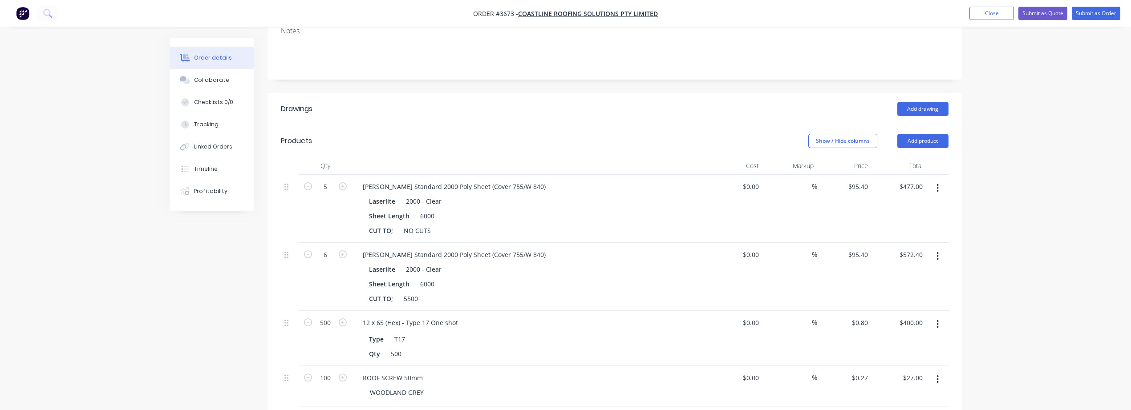
scroll to position [148, 0]
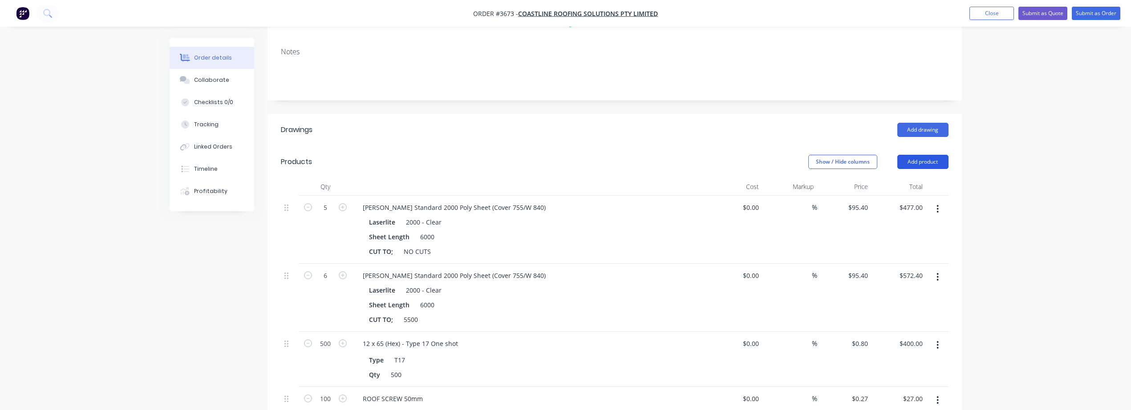
click at [912, 155] on button "Add product" at bounding box center [922, 162] width 51 height 14
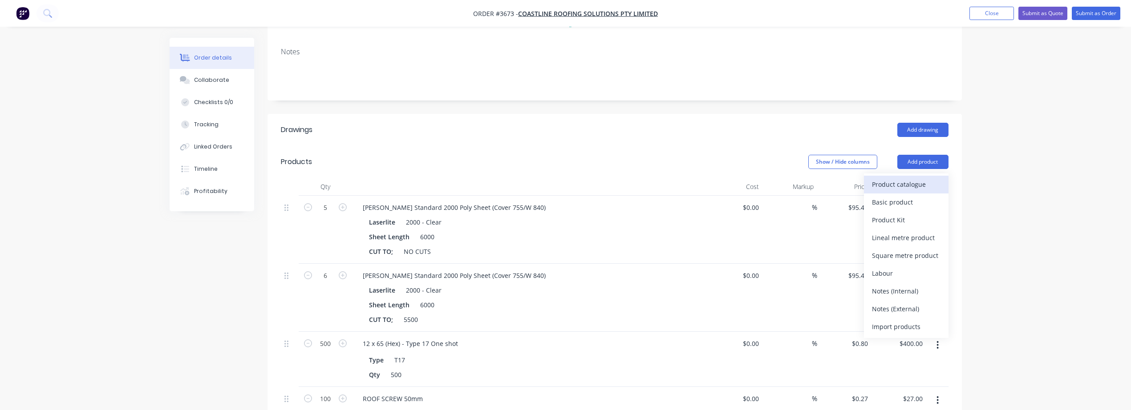
click at [889, 178] on div "Product catalogue" at bounding box center [906, 184] width 69 height 13
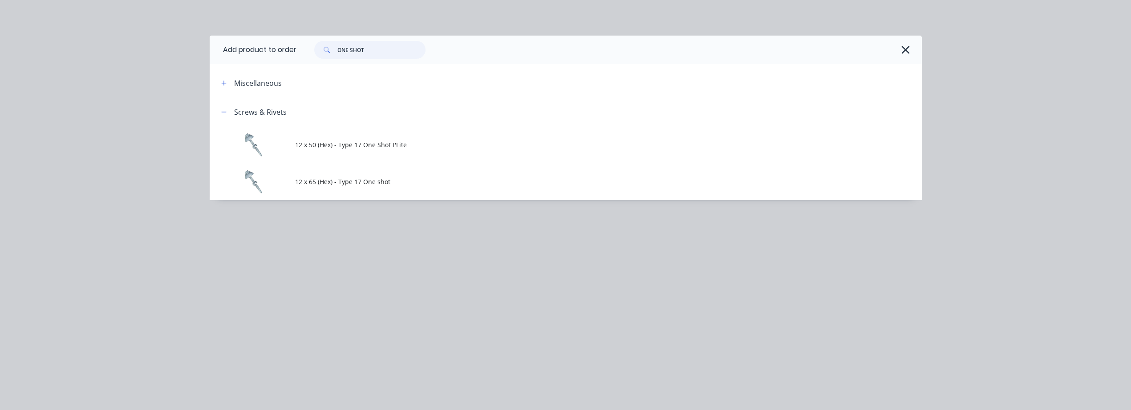
click at [371, 49] on input "ONE SHOT" at bounding box center [381, 50] width 88 height 18
type input "O"
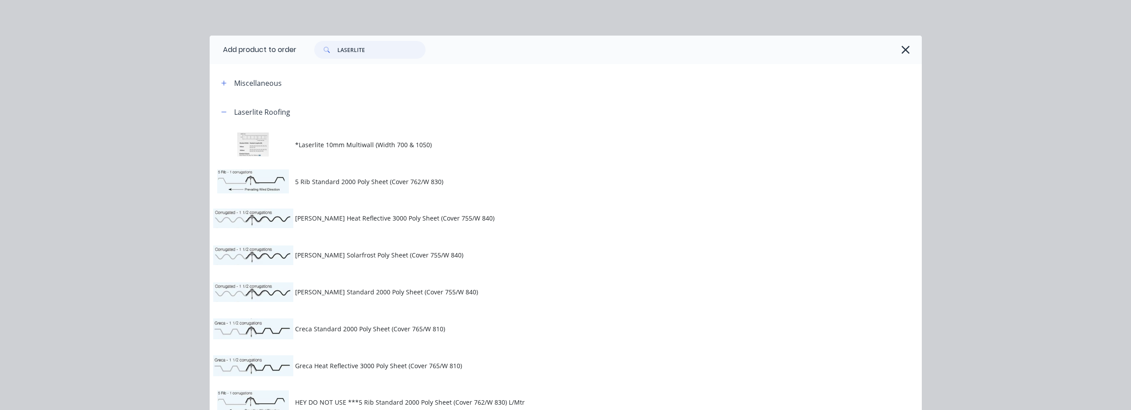
type input "LASERLITE"
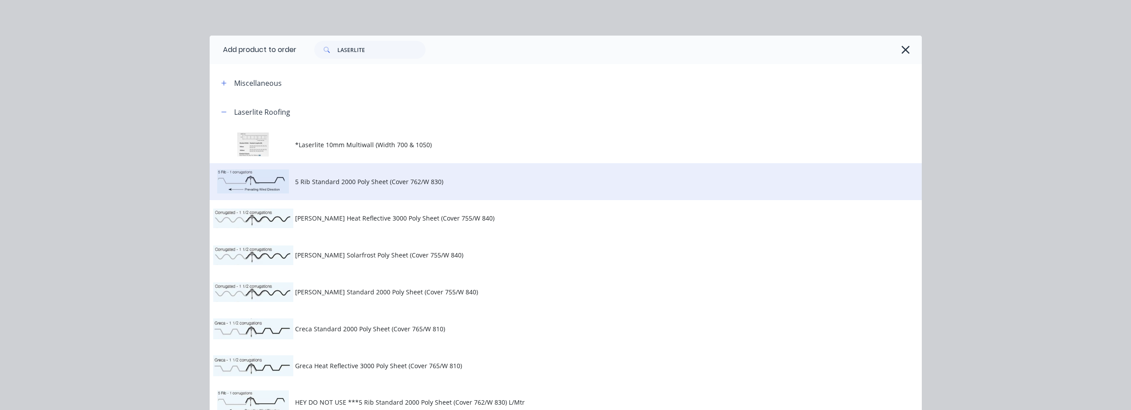
click at [406, 180] on span "5 Rib Standard 2000 Poly Sheet (Cover 762/W 830)" at bounding box center [545, 181] width 501 height 9
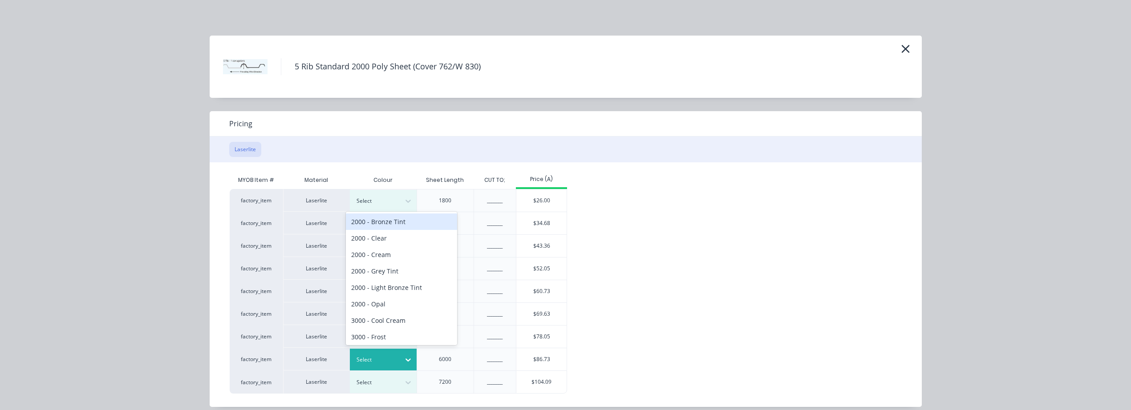
click at [394, 355] on div "Select" at bounding box center [375, 360] width 50 height 12
click at [406, 233] on div "2000 - Clear" at bounding box center [401, 233] width 111 height 16
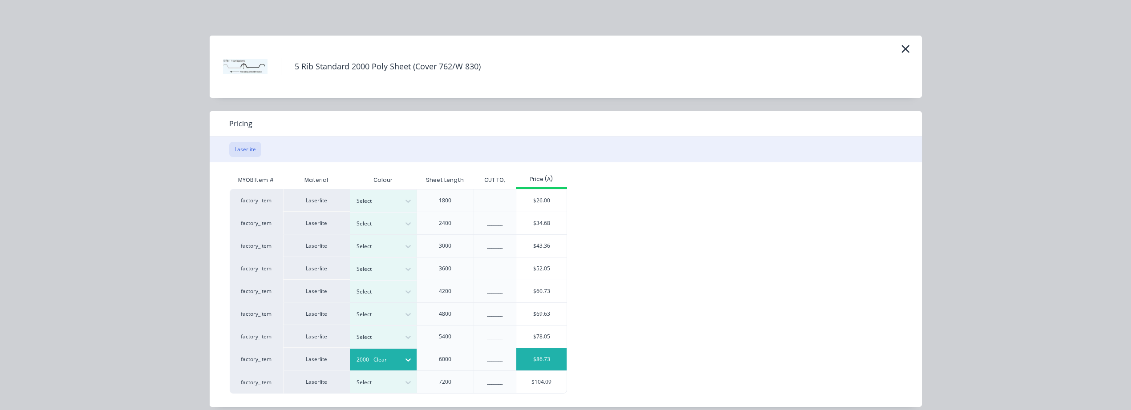
click at [541, 361] on div "$86.73" at bounding box center [541, 360] width 50 height 22
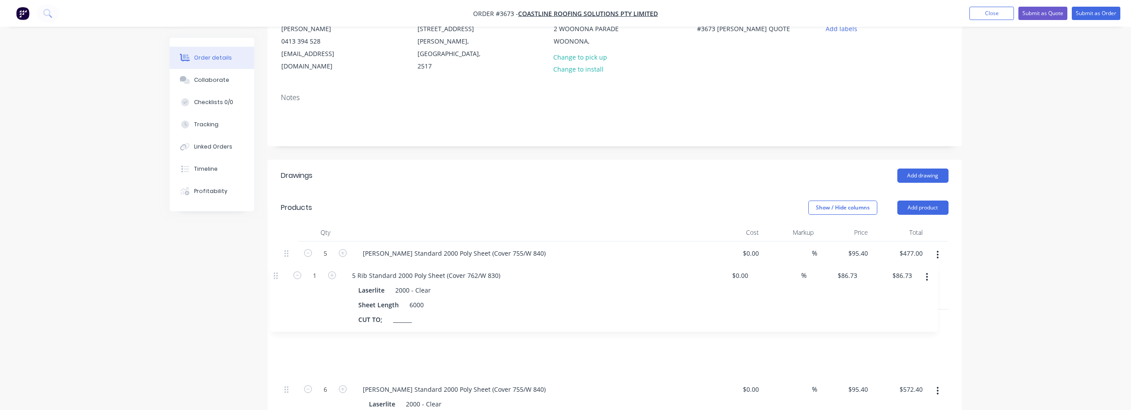
scroll to position [102, 0]
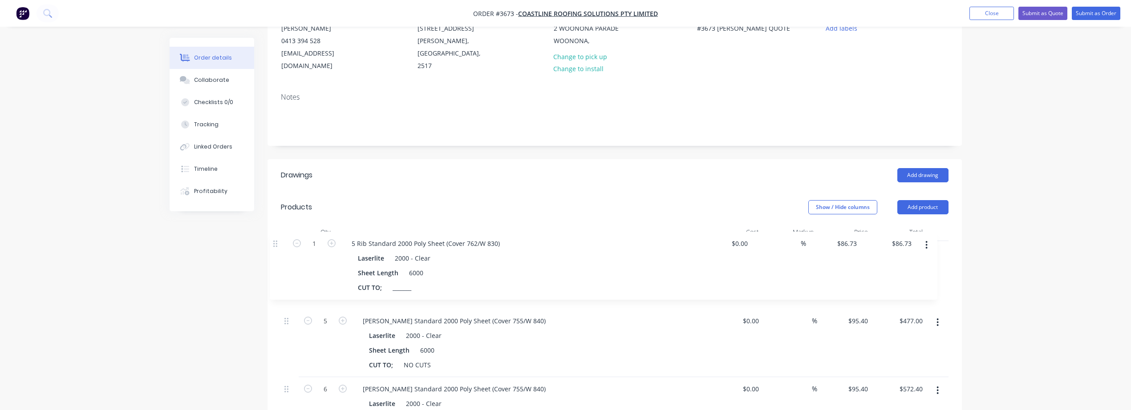
drag, startPoint x: 286, startPoint y: 172, endPoint x: 273, endPoint y: 239, distance: 67.6
click at [273, 239] on div "Qty Cost Markup Price Total 5 [PERSON_NAME] Standard 2000 Poly Sheet (Cover 755…" at bounding box center [615, 416] width 694 height 387
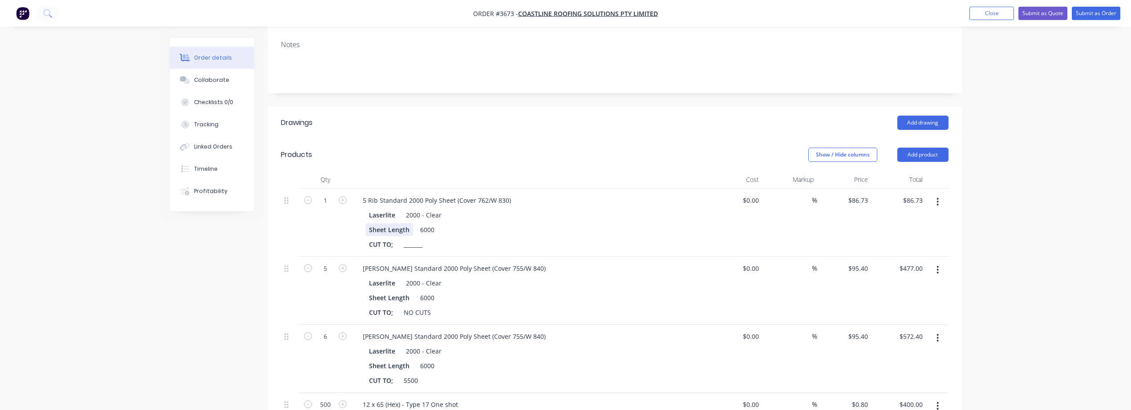
scroll to position [177, 0]
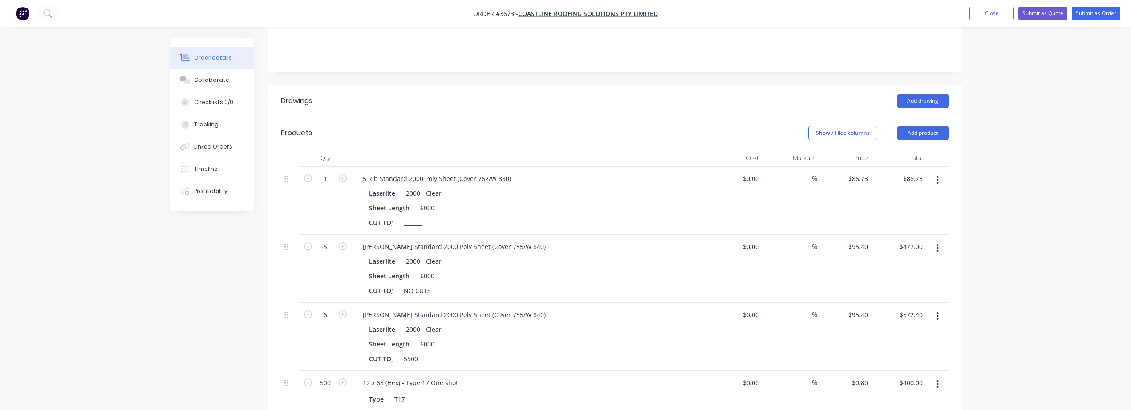
click at [941, 172] on button "button" at bounding box center [937, 180] width 21 height 16
click at [906, 215] on div "Duplicate" at bounding box center [906, 221] width 69 height 13
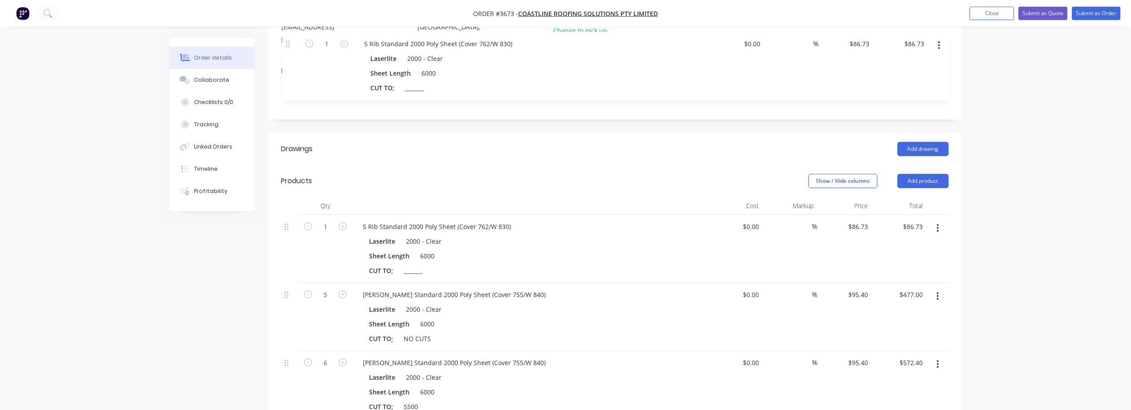
scroll to position [114, 0]
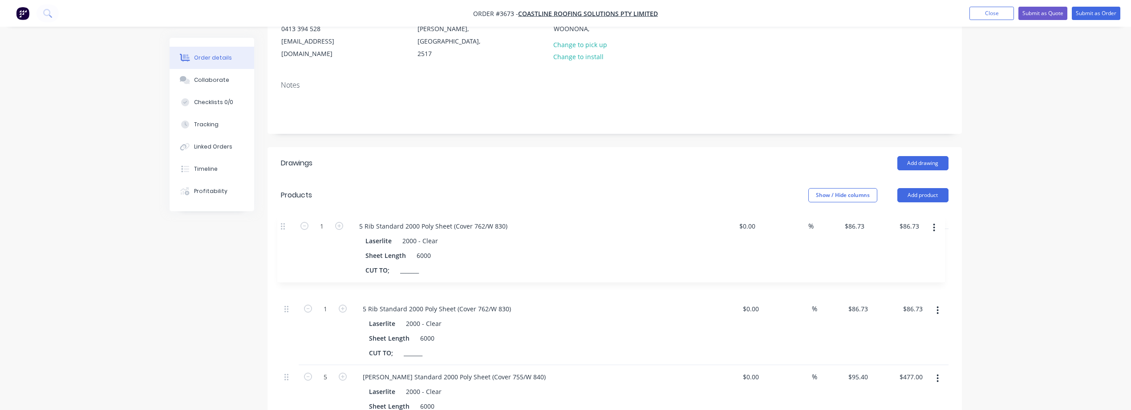
drag, startPoint x: 284, startPoint y: 212, endPoint x: 281, endPoint y: 228, distance: 16.3
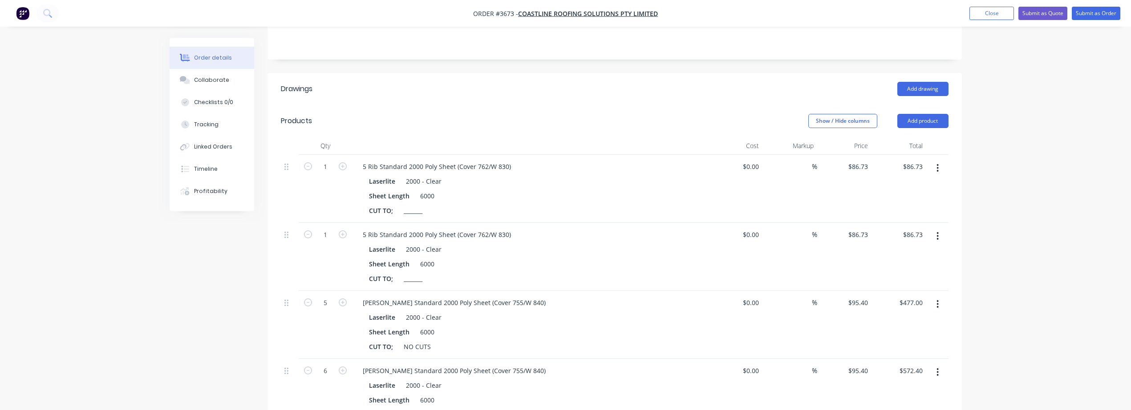
scroll to position [263, 0]
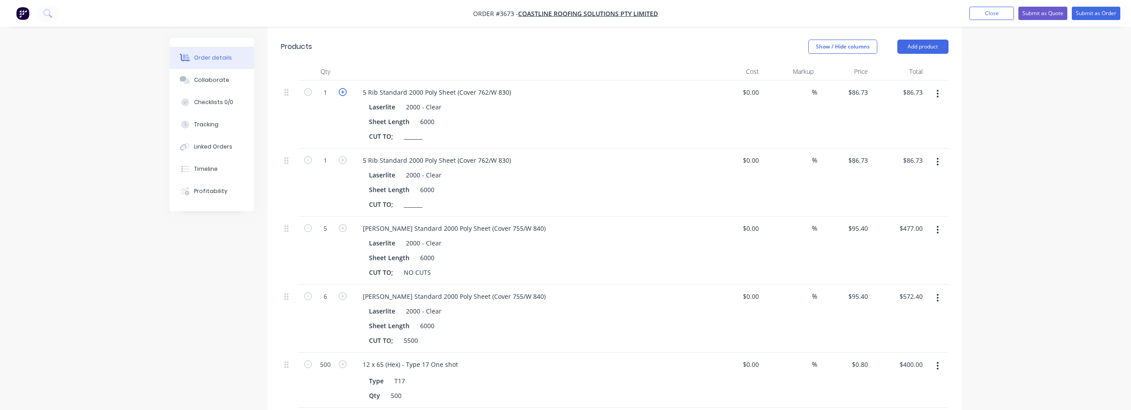
click at [343, 88] on icon "button" at bounding box center [343, 92] width 8 height 8
type input "2"
type input "$173.46"
click at [343, 88] on icon "button" at bounding box center [343, 92] width 8 height 8
type input "3"
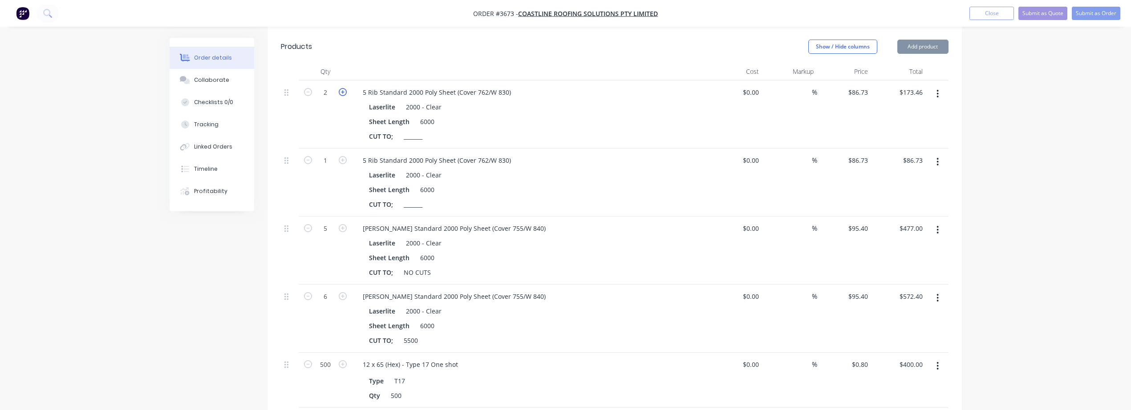
type input "$260.19"
click at [343, 88] on icon "button" at bounding box center [343, 92] width 8 height 8
type input "4"
type input "$346.92"
click at [343, 88] on icon "button" at bounding box center [343, 92] width 8 height 8
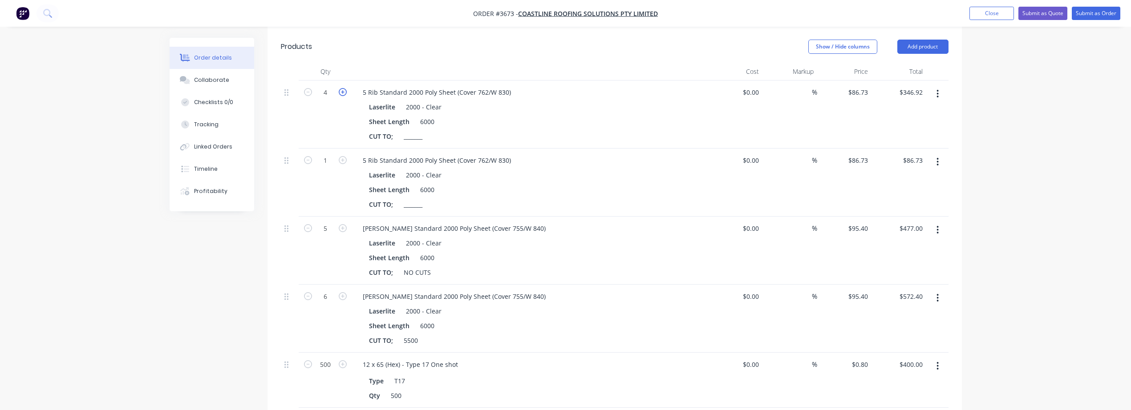
type input "5"
type input "$433.65"
click at [343, 88] on icon "button" at bounding box center [343, 92] width 8 height 8
type input "6"
type input "$520.38"
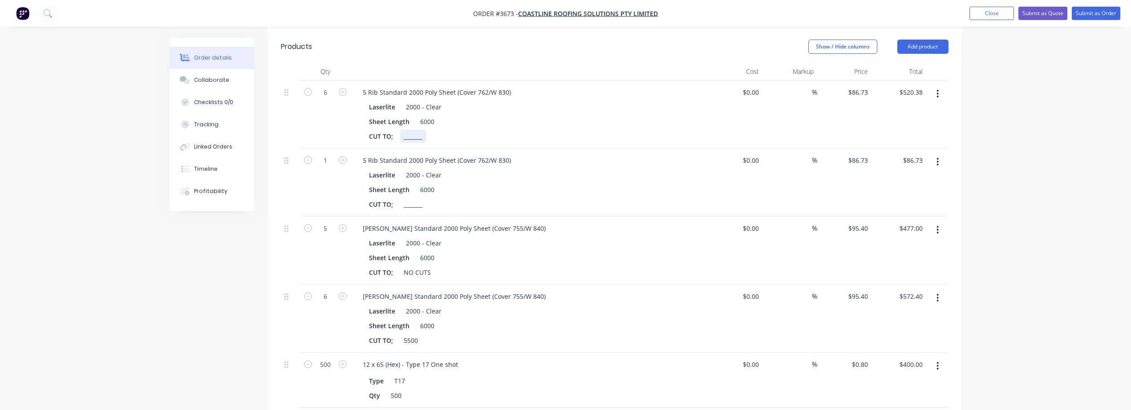
click at [423, 130] on div "_______" at bounding box center [413, 136] width 26 height 13
click at [605, 130] on div "CUT TO; NO CUTS" at bounding box center [528, 136] width 326 height 13
click at [867, 86] on input "86.73" at bounding box center [860, 92] width 24 height 13
type input "$95.40"
type input "$572.40"
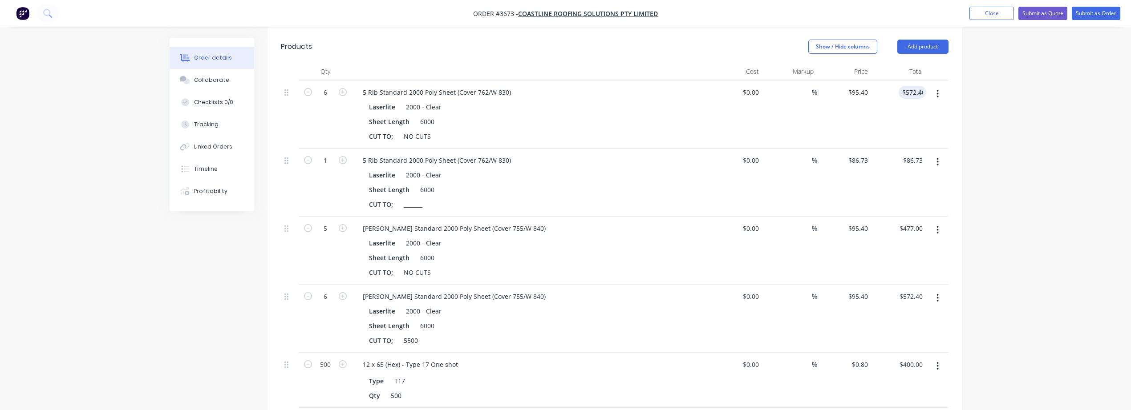
click at [931, 114] on div at bounding box center [937, 115] width 22 height 68
click at [308, 88] on icon "button" at bounding box center [308, 92] width 8 height 8
type input "5"
type input "$477.00"
click at [938, 226] on icon "button" at bounding box center [938, 230] width 2 height 8
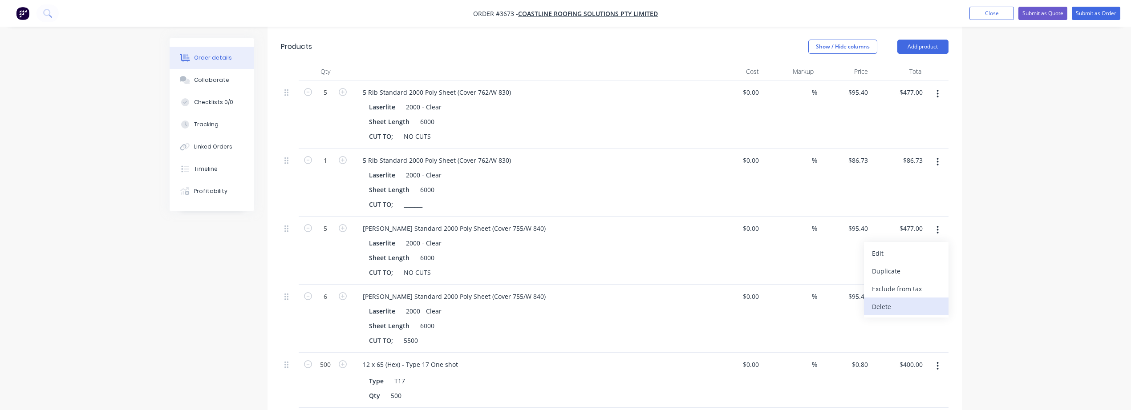
click at [908, 300] on div "Delete" at bounding box center [906, 306] width 69 height 13
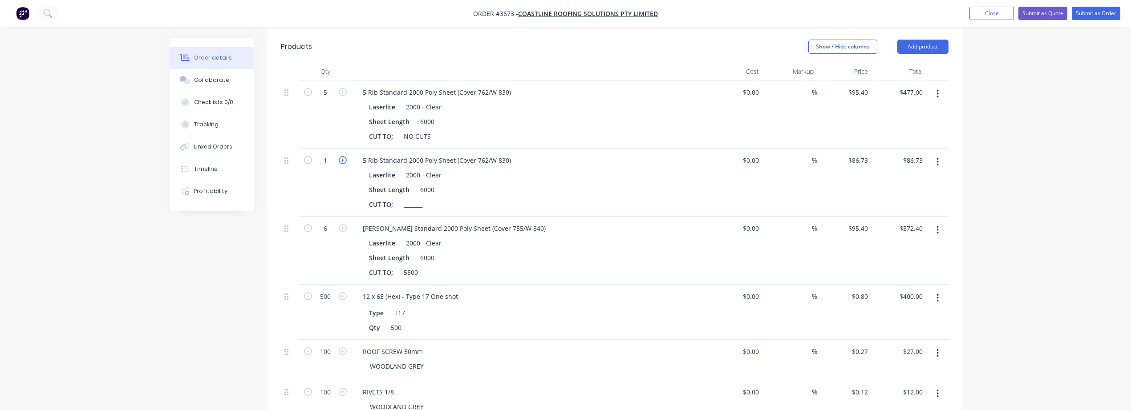
click at [343, 156] on icon "button" at bounding box center [343, 160] width 8 height 8
type input "2"
type input "$173.46"
click at [343, 156] on icon "button" at bounding box center [343, 160] width 8 height 8
type input "3"
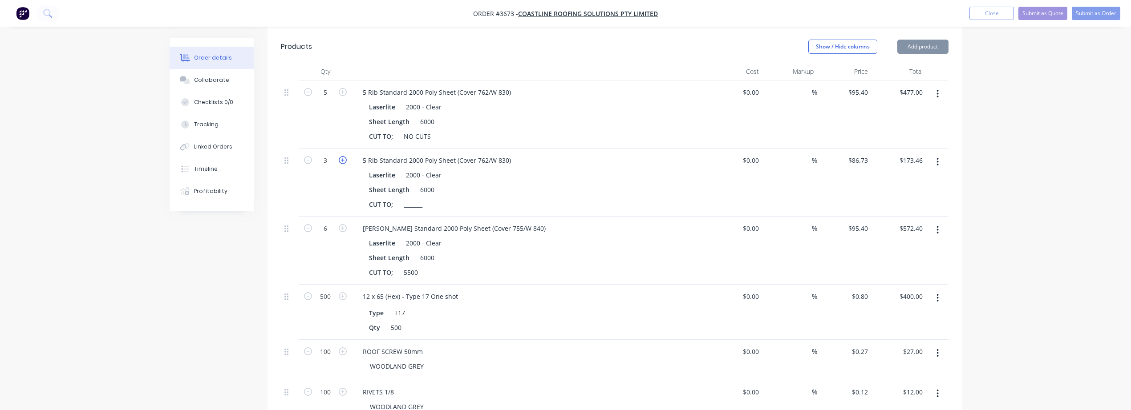
type input "$260.19"
click at [343, 156] on icon "button" at bounding box center [343, 160] width 8 height 8
type input "4"
type input "$346.92"
click at [343, 156] on icon "button" at bounding box center [343, 160] width 8 height 8
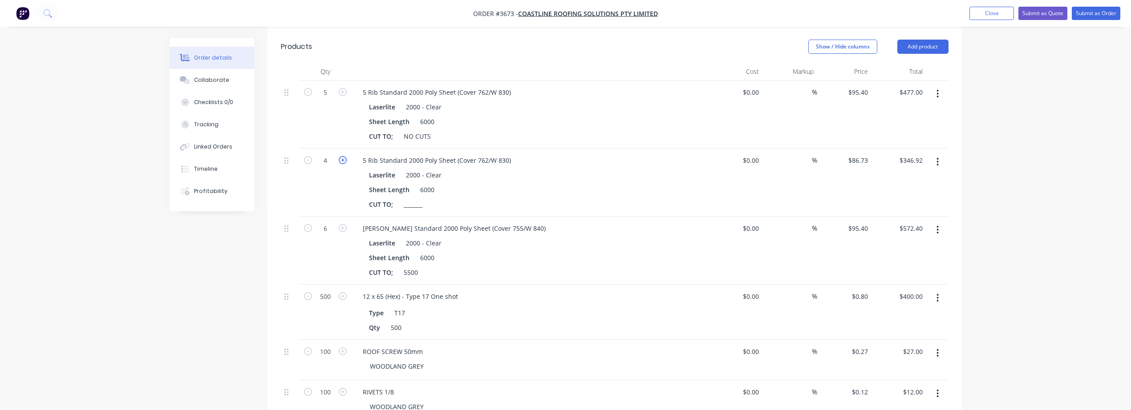
type input "5"
type input "$433.65"
click at [343, 156] on icon "button" at bounding box center [343, 160] width 8 height 8
type input "6"
type input "$520.38"
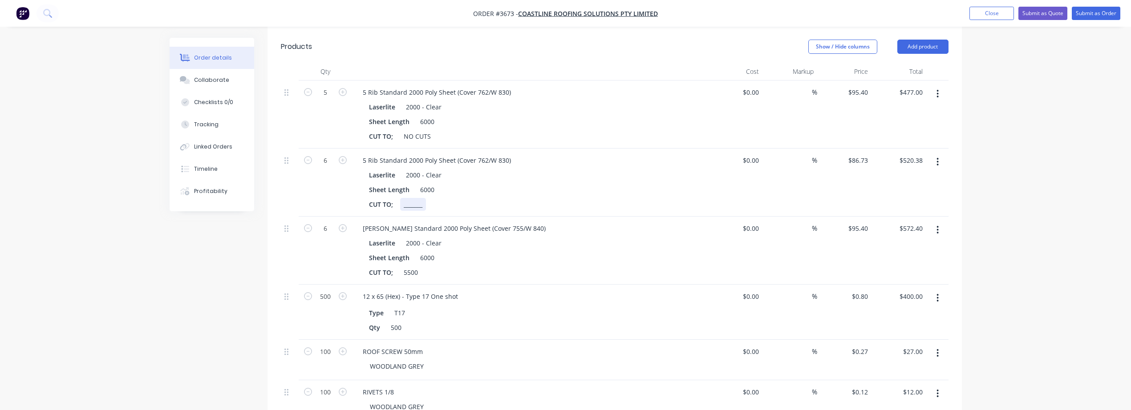
click at [420, 198] on div "_______" at bounding box center [413, 204] width 26 height 13
click at [861, 154] on input "$86.73" at bounding box center [860, 160] width 24 height 13
type input "$0.00"
type input "0"
type input "$0.00"
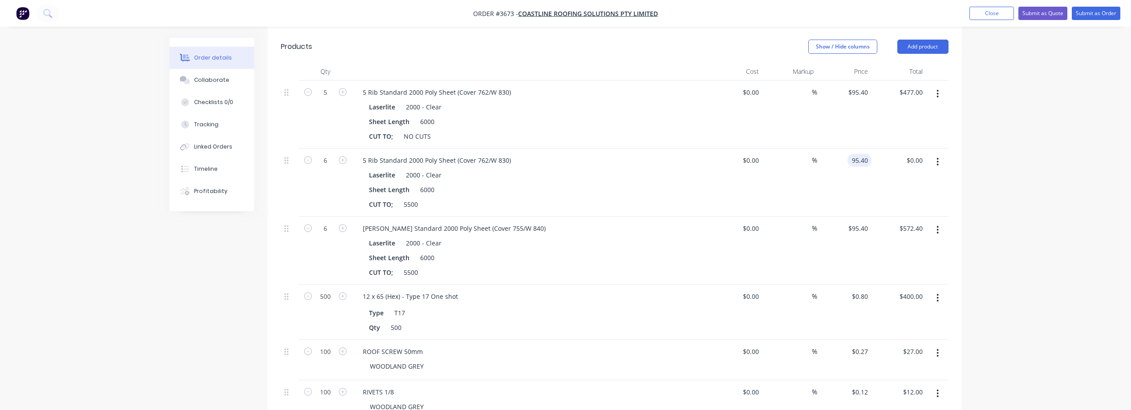
type input "95.40"
type input "0.00"
type input "$95.40"
type input "$572.40"
click at [938, 226] on icon "button" at bounding box center [938, 230] width 2 height 8
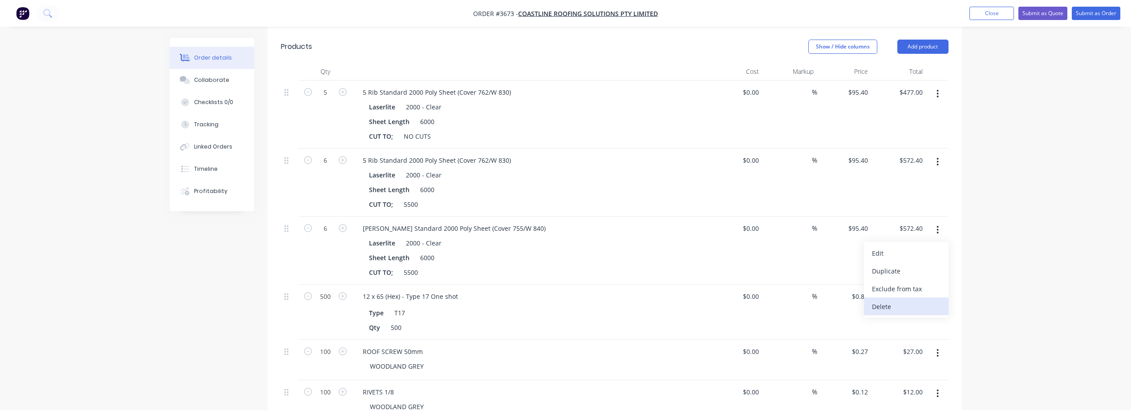
click at [910, 300] on div "Delete" at bounding box center [906, 306] width 69 height 13
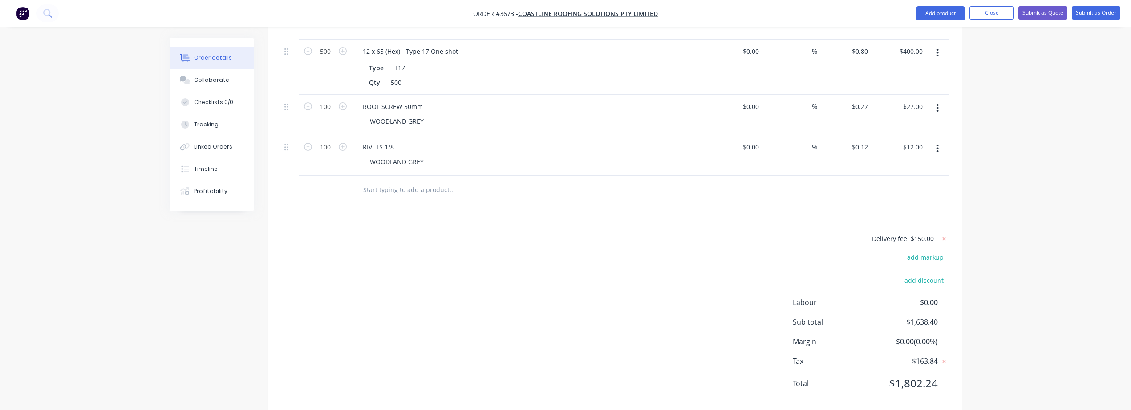
scroll to position [445, 0]
click at [1047, 8] on button "Submit as Quote" at bounding box center [1042, 12] width 49 height 13
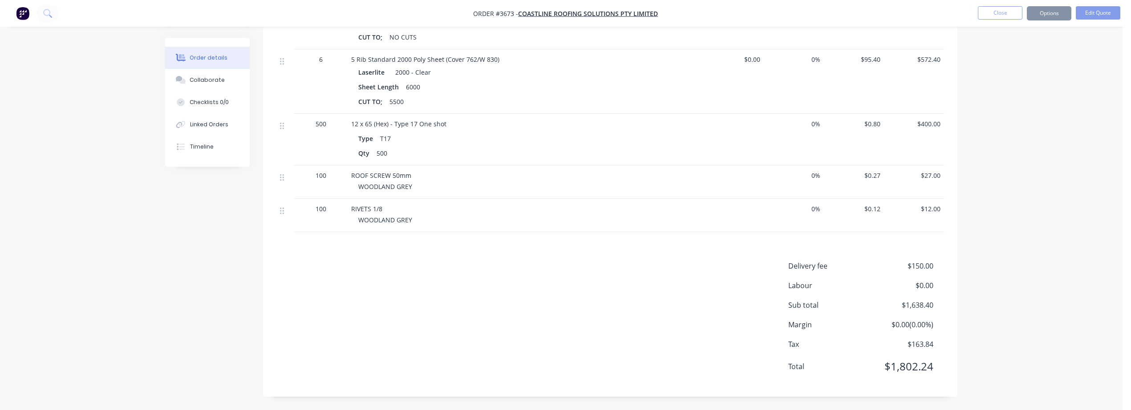
scroll to position [0, 0]
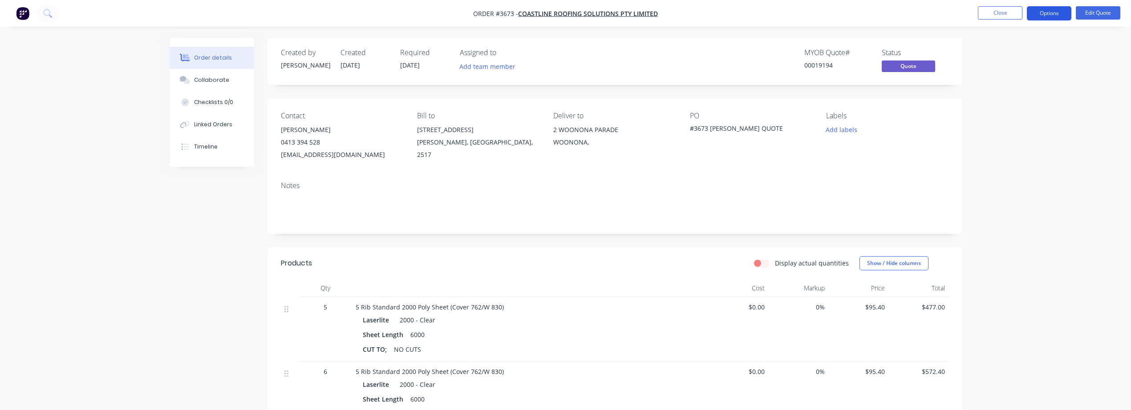
click at [1043, 13] on button "Options" at bounding box center [1049, 13] width 45 height 14
click at [1013, 53] on div "Quote" at bounding box center [1023, 54] width 82 height 13
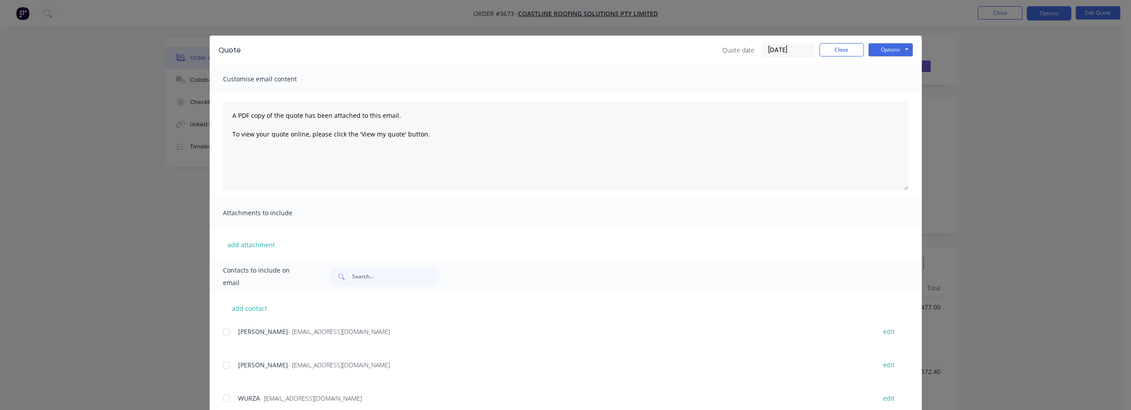
click at [219, 329] on div at bounding box center [227, 332] width 18 height 18
click at [885, 46] on button "Options" at bounding box center [890, 49] width 45 height 13
click at [878, 97] on button "Email" at bounding box center [896, 95] width 57 height 15
click at [826, 55] on button "Close" at bounding box center [842, 49] width 45 height 13
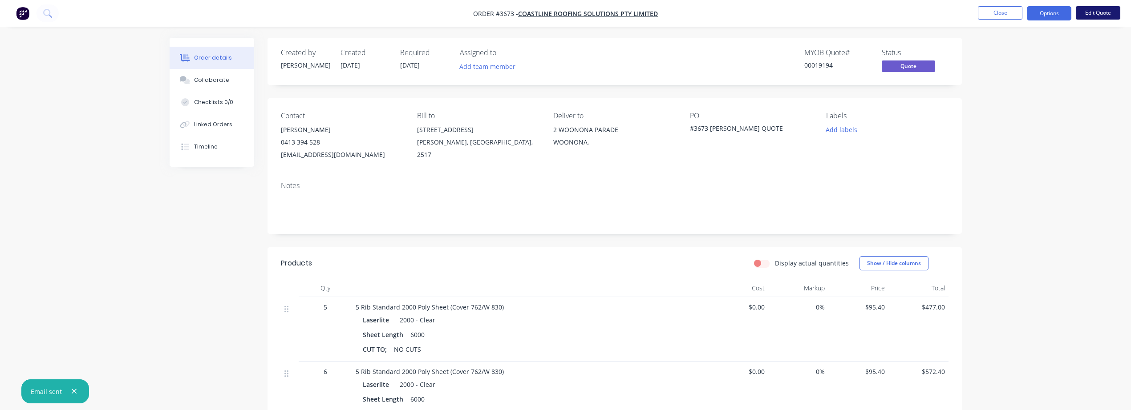
click at [1094, 15] on button "Edit Quote" at bounding box center [1098, 12] width 45 height 13
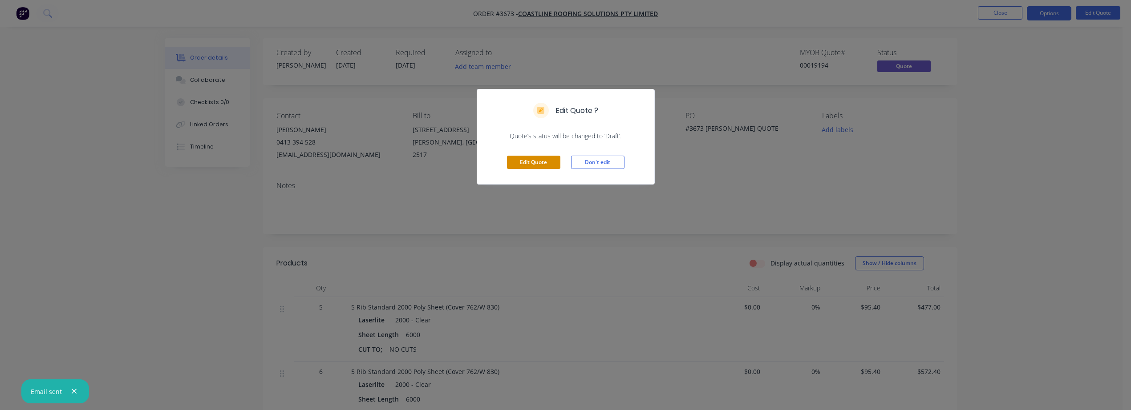
click at [542, 162] on button "Edit Quote" at bounding box center [533, 162] width 53 height 13
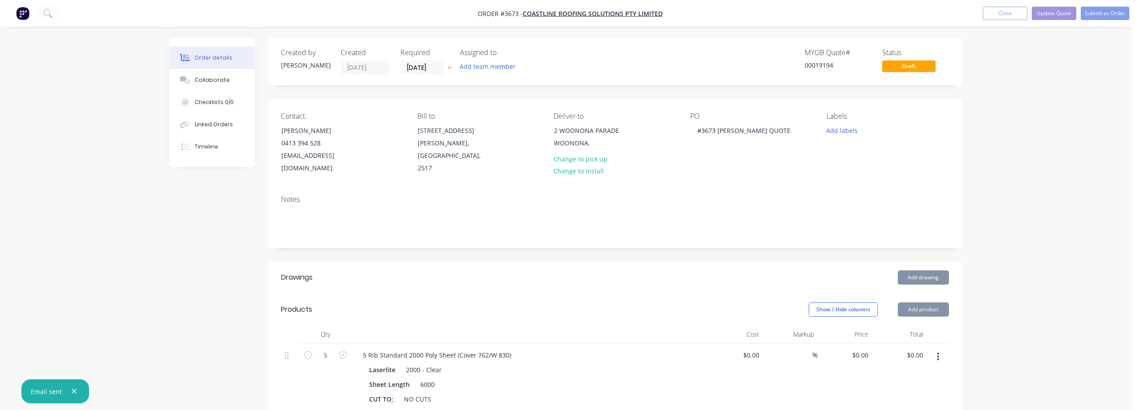
type input "$95.40"
type input "$477.00"
type input "$95.40"
type input "$572.40"
type input "$0.80"
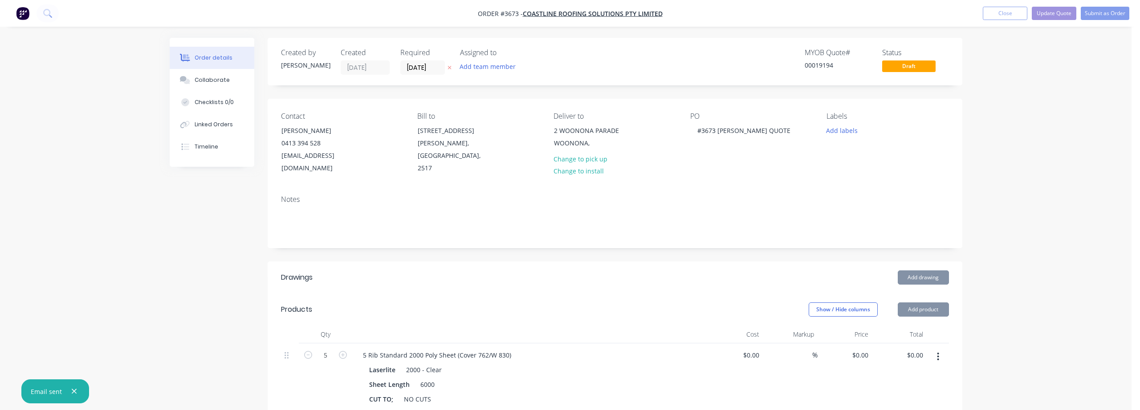
type input "$400.00"
type input "$0.27"
type input "$27.00"
type input "$0.12"
type input "$12.00"
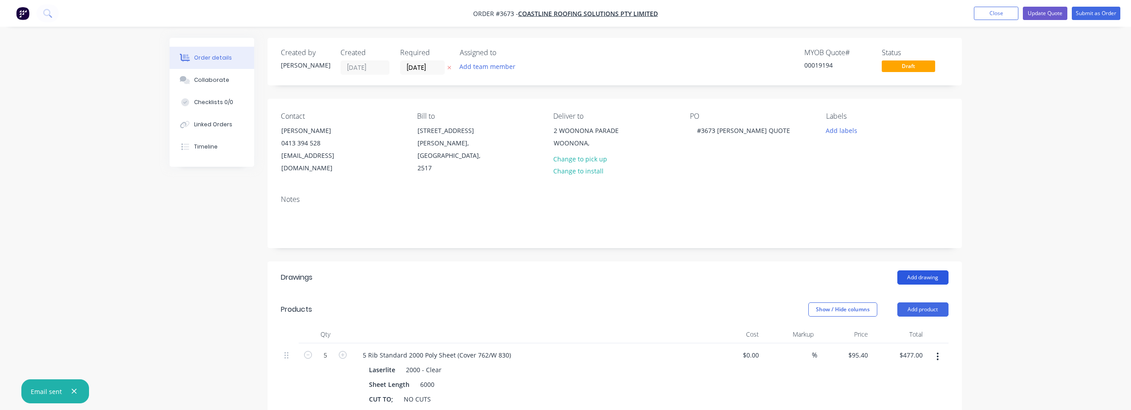
click at [929, 271] on button "Add drawing" at bounding box center [922, 278] width 51 height 14
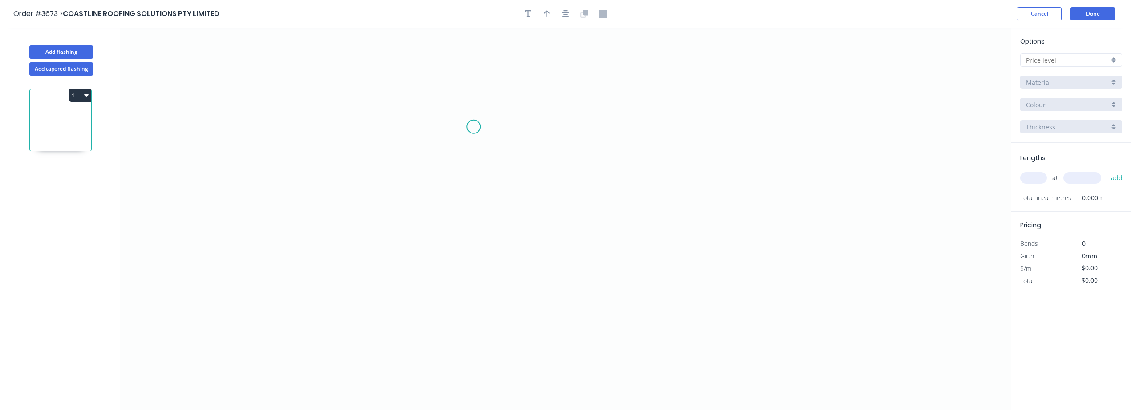
click at [474, 127] on icon "0" at bounding box center [565, 219] width 891 height 383
click at [470, 224] on icon "0" at bounding box center [565, 219] width 891 height 383
click at [674, 243] on icon "0 ?" at bounding box center [565, 219] width 891 height 383
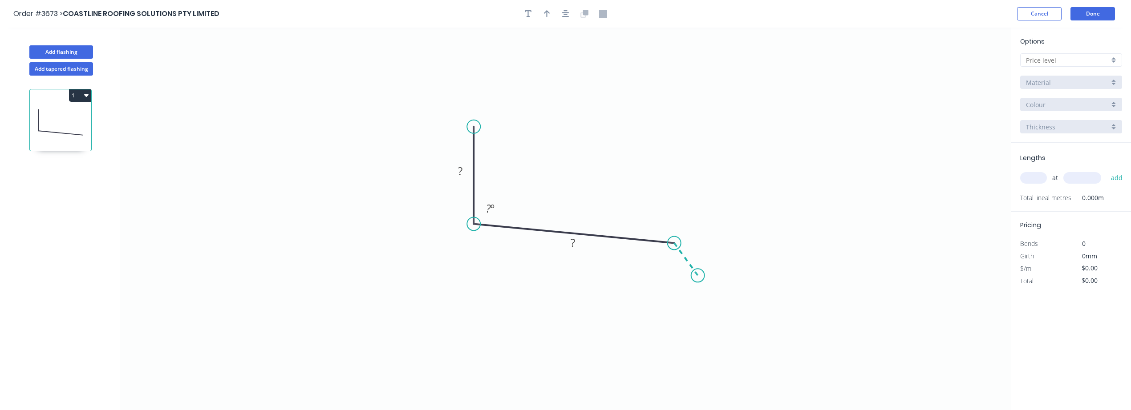
click at [698, 276] on icon "0 ? ? ? º" at bounding box center [565, 219] width 891 height 383
click at [1115, 57] on div at bounding box center [1071, 59] width 102 height 13
click at [1087, 76] on div "A" at bounding box center [1071, 77] width 101 height 16
type input "A"
click at [1117, 84] on div "*A-Zincalume" at bounding box center [1071, 82] width 102 height 13
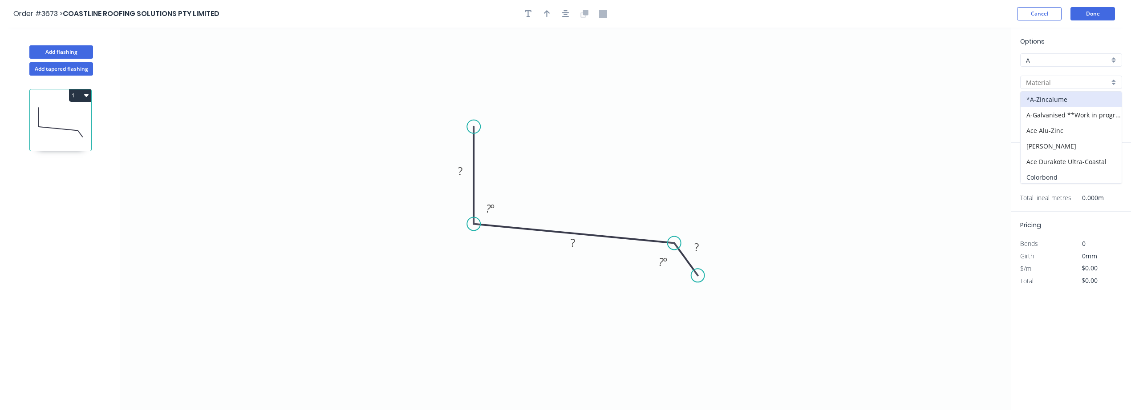
click at [1060, 171] on div "Colorbond" at bounding box center [1071, 178] width 101 height 16
type input "Colorbond"
type input "Basalt"
click at [1116, 102] on div "Basalt" at bounding box center [1071, 104] width 102 height 13
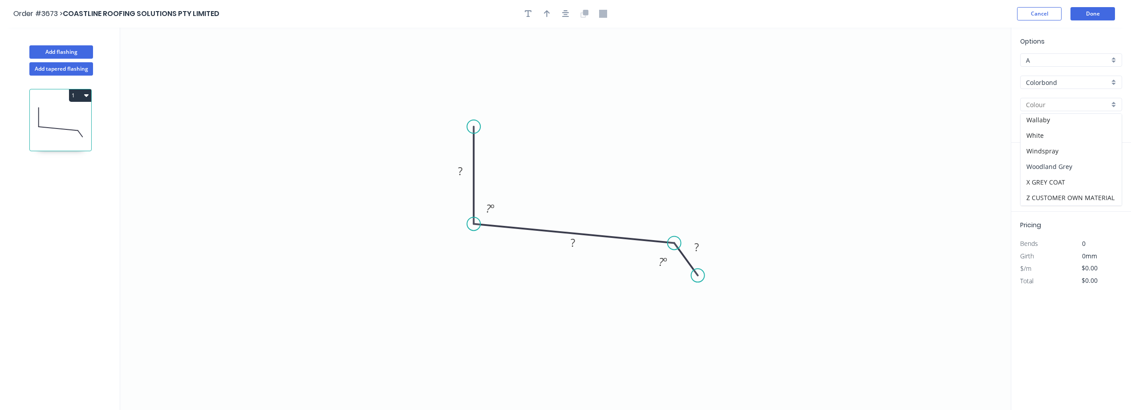
click at [1056, 171] on div "Woodland Grey" at bounding box center [1071, 167] width 101 height 16
type input "Woodland Grey"
click at [565, 10] on icon "button" at bounding box center [565, 14] width 7 height 8
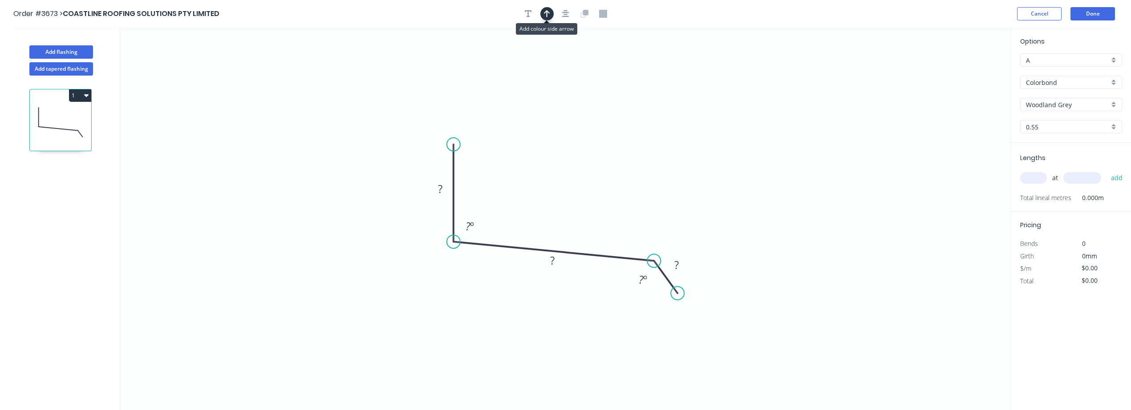
click at [544, 16] on icon "button" at bounding box center [547, 14] width 6 height 8
drag, startPoint x: 967, startPoint y: 70, endPoint x: 579, endPoint y: 174, distance: 401.2
click at [579, 174] on icon at bounding box center [579, 163] width 8 height 28
click at [433, 189] on rect at bounding box center [440, 189] width 18 height 12
type input "$30.36"
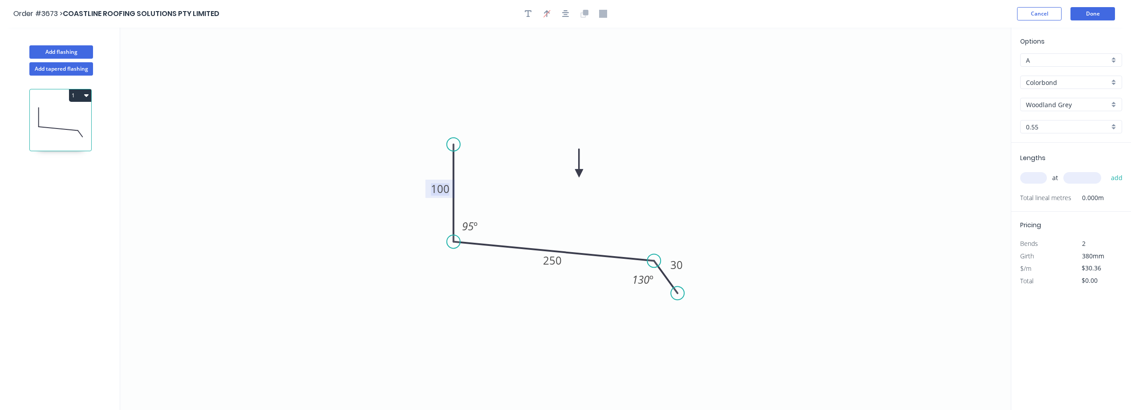
click at [1043, 175] on input "text" at bounding box center [1033, 178] width 27 height 12
type input "1"
type input "7000"
click at [1107, 170] on button "add" at bounding box center [1117, 177] width 21 height 15
type input "$212.52"
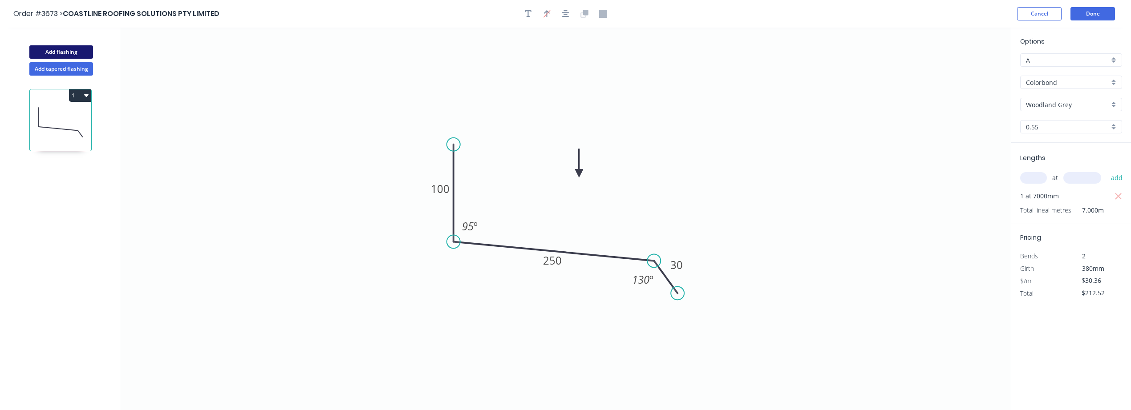
click at [80, 50] on button "Add flashing" at bounding box center [61, 51] width 64 height 13
type input "$0.00"
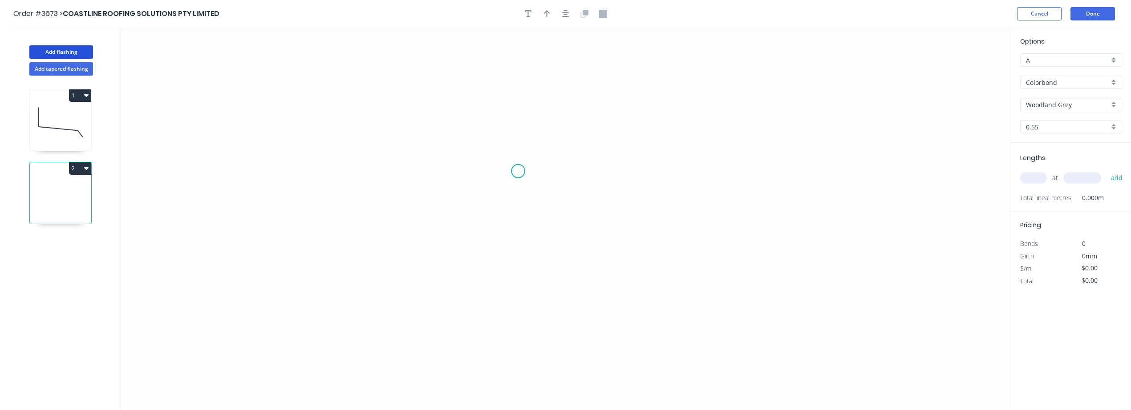
click at [515, 171] on icon "0" at bounding box center [565, 219] width 891 height 383
click at [662, 176] on icon "0" at bounding box center [565, 219] width 891 height 383
click at [688, 205] on icon "0 ?" at bounding box center [565, 219] width 891 height 383
click at [515, 171] on circle at bounding box center [515, 171] width 13 height 13
click at [515, 261] on icon "0 ? ? ? º" at bounding box center [565, 219] width 891 height 383
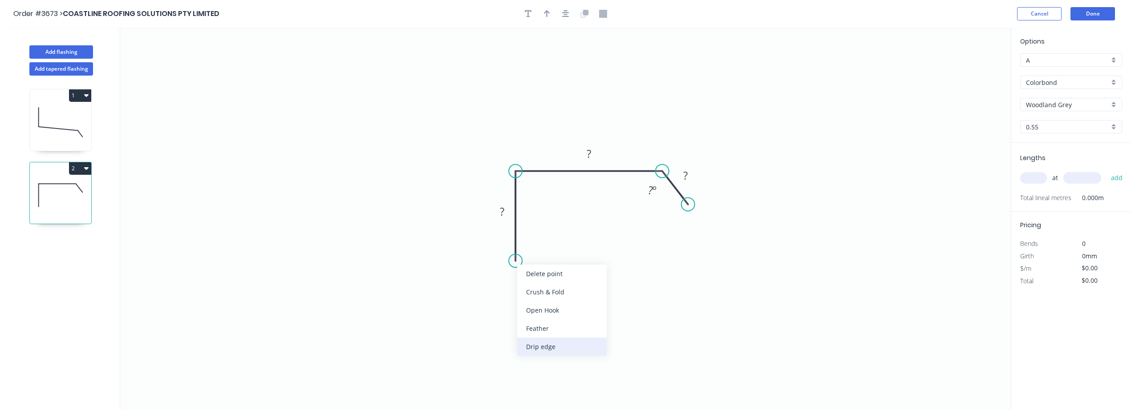
click at [552, 345] on div "Drip edge" at bounding box center [561, 347] width 89 height 18
drag, startPoint x: 511, startPoint y: 244, endPoint x: 556, endPoint y: 292, distance: 66.1
click at [556, 292] on rect at bounding box center [541, 293] width 37 height 18
click at [499, 213] on rect at bounding box center [502, 213] width 18 height 12
click at [569, 12] on button "button" at bounding box center [565, 13] width 13 height 13
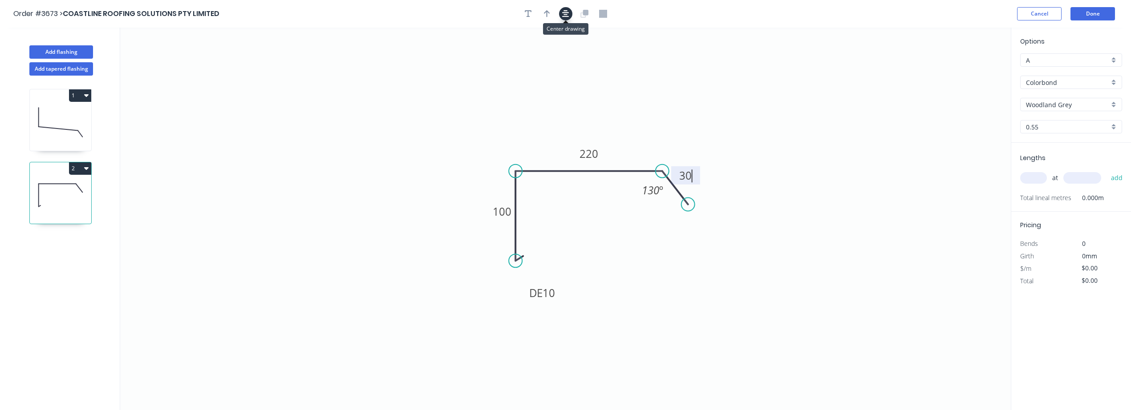
type input "$31.73"
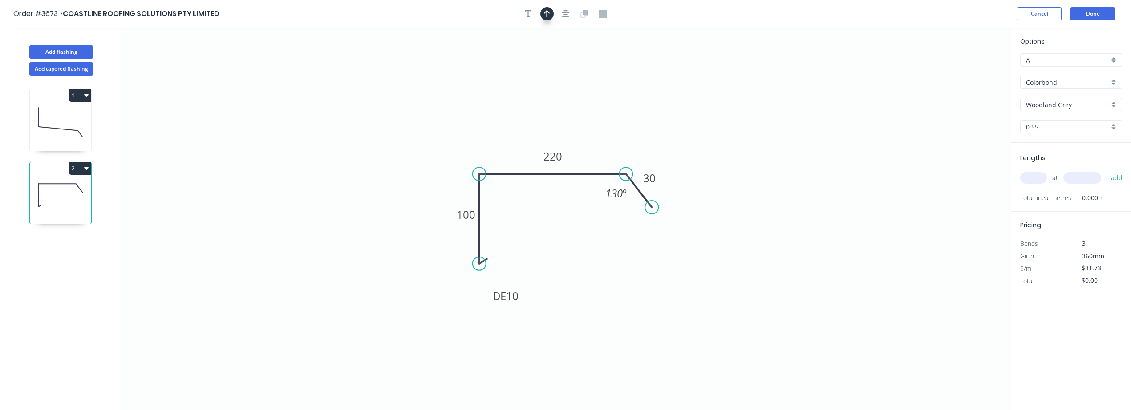
click at [549, 12] on icon "button" at bounding box center [547, 13] width 6 height 7
drag, startPoint x: 966, startPoint y: 67, endPoint x: 589, endPoint y: 119, distance: 380.6
click at [589, 119] on icon at bounding box center [586, 108] width 8 height 28
click at [1037, 174] on input "text" at bounding box center [1033, 178] width 27 height 12
type input "1"
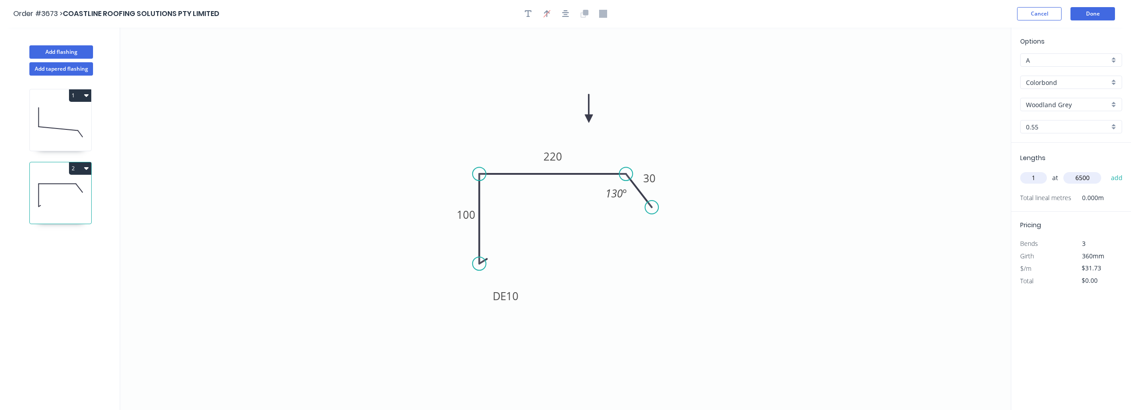
type input "6500"
click at [1107, 170] on button "add" at bounding box center [1117, 177] width 21 height 15
type input "$206.25"
click at [84, 54] on button "Add flashing" at bounding box center [61, 51] width 64 height 13
type input "$0.00"
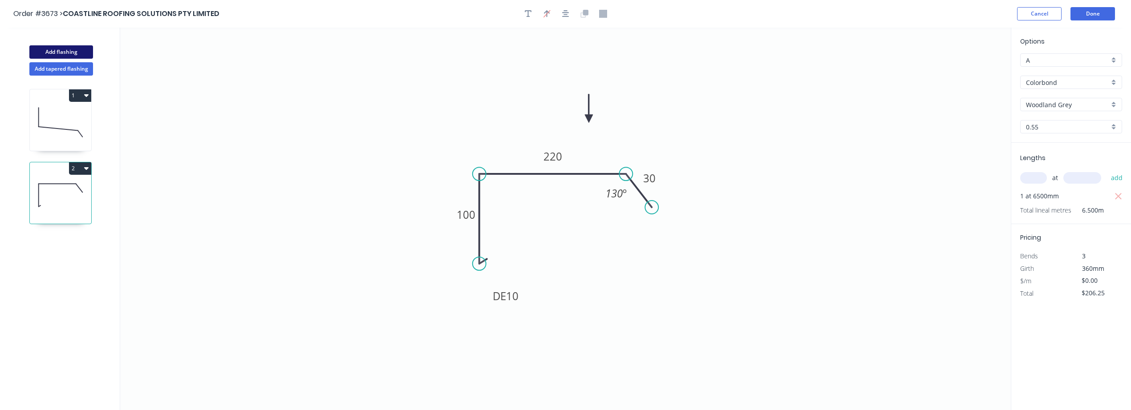
type input "$0.00"
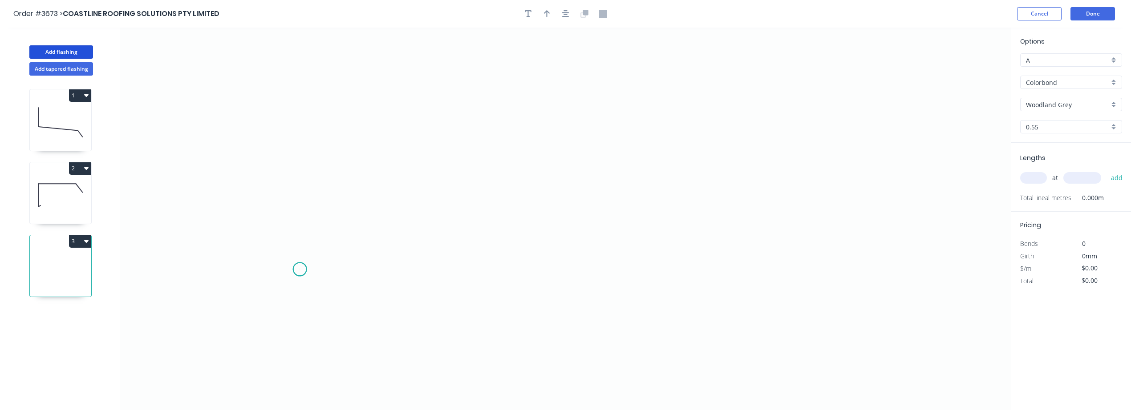
click at [300, 270] on icon "0" at bounding box center [565, 219] width 891 height 383
click at [333, 229] on icon "0" at bounding box center [565, 219] width 891 height 383
click at [516, 238] on icon "0 ?" at bounding box center [565, 219] width 891 height 383
click at [569, 183] on icon "0 ? ? ? º" at bounding box center [565, 219] width 891 height 383
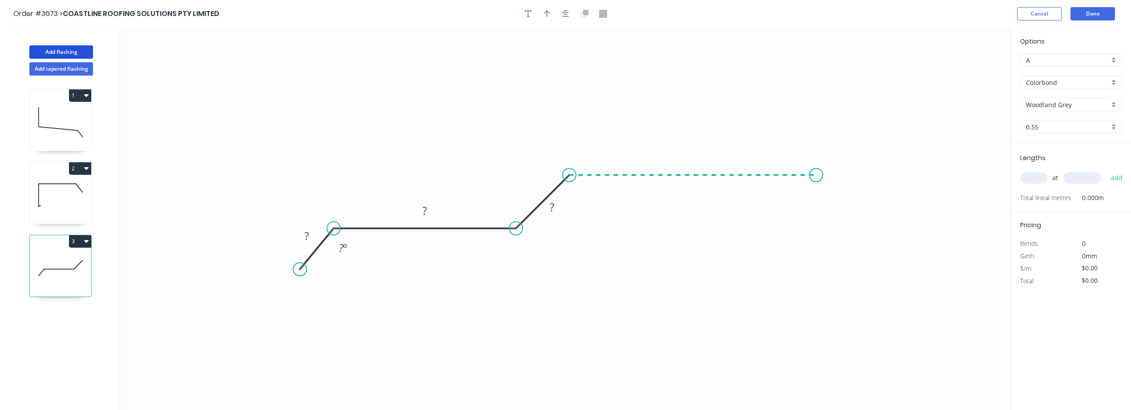
click at [816, 188] on icon "0 ? ? ? ? º" at bounding box center [565, 219] width 891 height 383
click at [839, 207] on icon "0 ? ? ? ? ? º" at bounding box center [565, 219] width 891 height 383
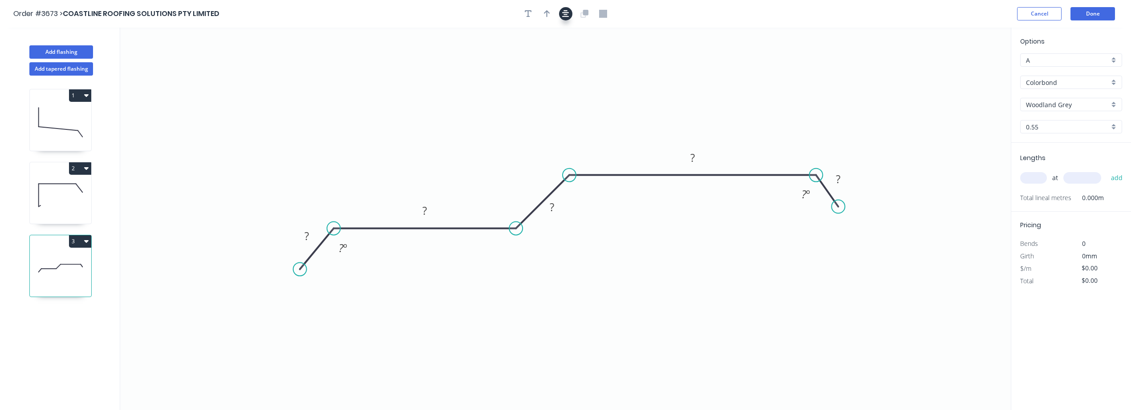
click at [568, 16] on icon "button" at bounding box center [565, 14] width 7 height 8
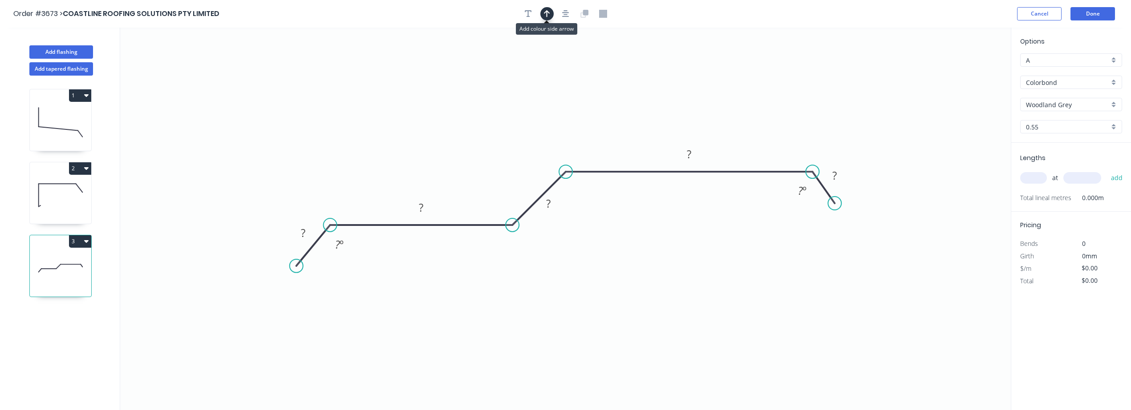
click at [548, 16] on icon "button" at bounding box center [547, 14] width 6 height 8
drag, startPoint x: 966, startPoint y: 70, endPoint x: 609, endPoint y: 118, distance: 360.6
click at [609, 118] on icon at bounding box center [609, 107] width 8 height 28
click at [296, 228] on rect at bounding box center [303, 233] width 18 height 12
type input "$33.00"
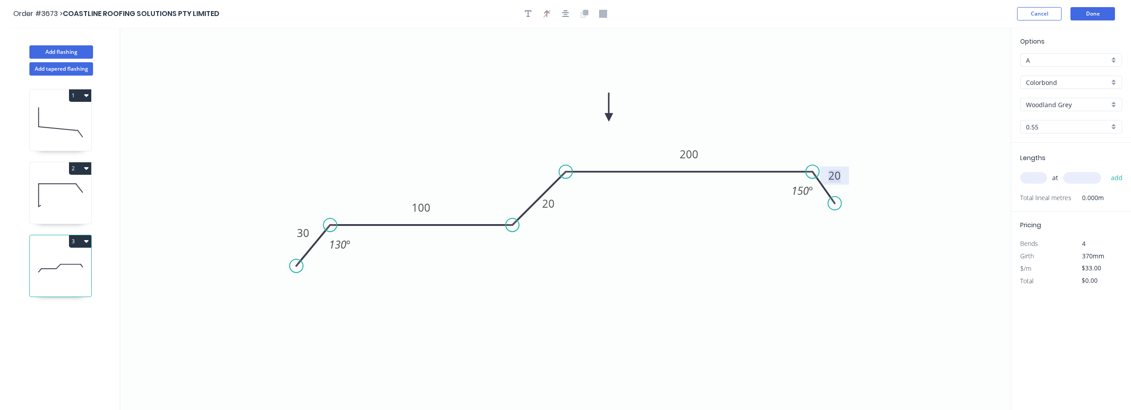
click at [676, 311] on icon "0 30 100 20 200 20 130 º 150 º" at bounding box center [565, 219] width 891 height 383
drag, startPoint x: 568, startPoint y: 172, endPoint x: 580, endPoint y: 173, distance: 11.7
click at [580, 173] on circle at bounding box center [579, 171] width 13 height 13
click at [496, 199] on rect at bounding box center [505, 204] width 18 height 12
click at [692, 267] on icon "0 30 100 20 200 20 130 º 150 º 150 º 150 º" at bounding box center [565, 219] width 891 height 383
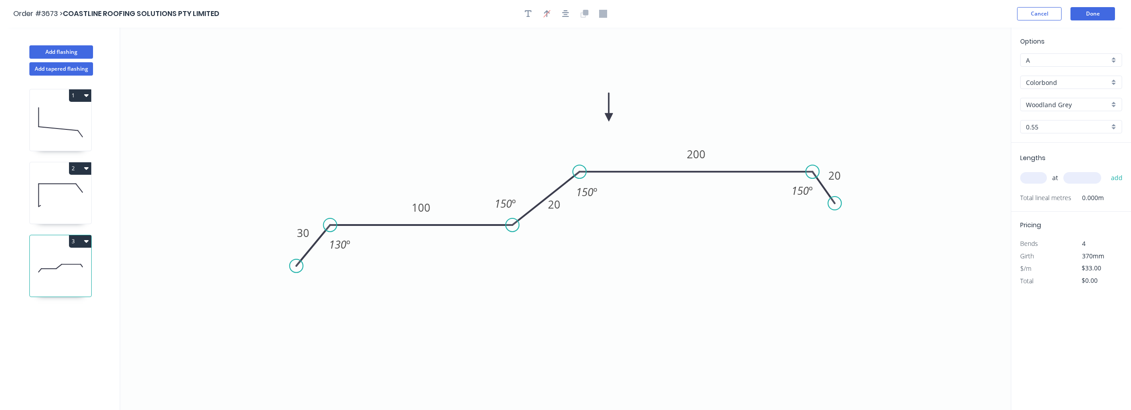
click at [1043, 181] on input "text" at bounding box center [1033, 178] width 27 height 12
type input "1"
type input "6000"
click at [1107, 170] on button "add" at bounding box center [1117, 177] width 21 height 15
type input "$198.00"
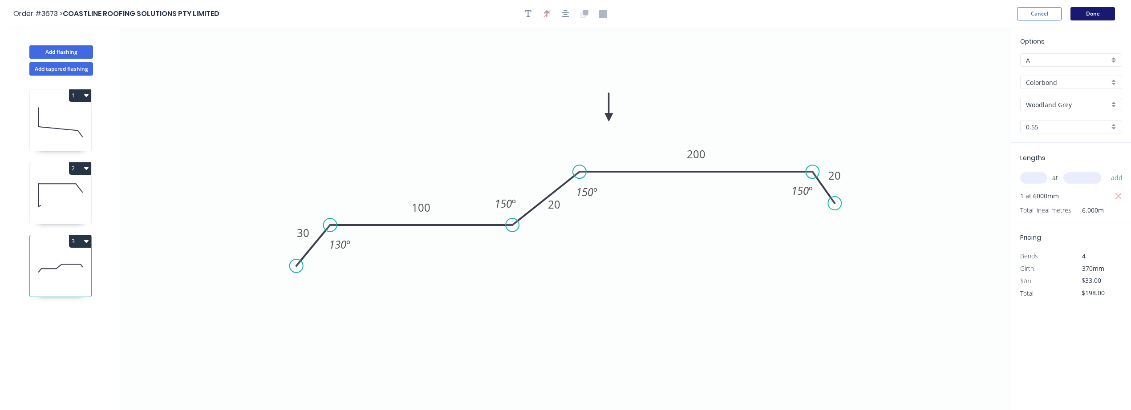
click at [1097, 8] on button "Done" at bounding box center [1093, 13] width 45 height 13
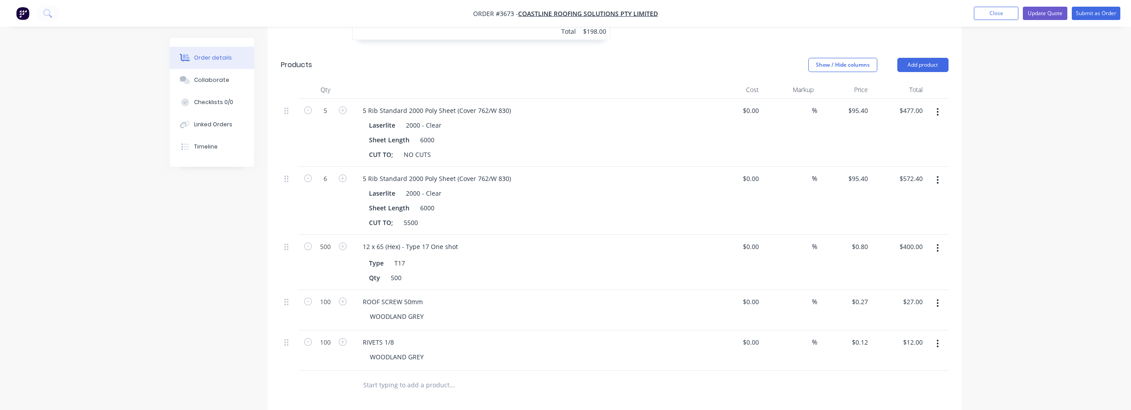
scroll to position [593, 0]
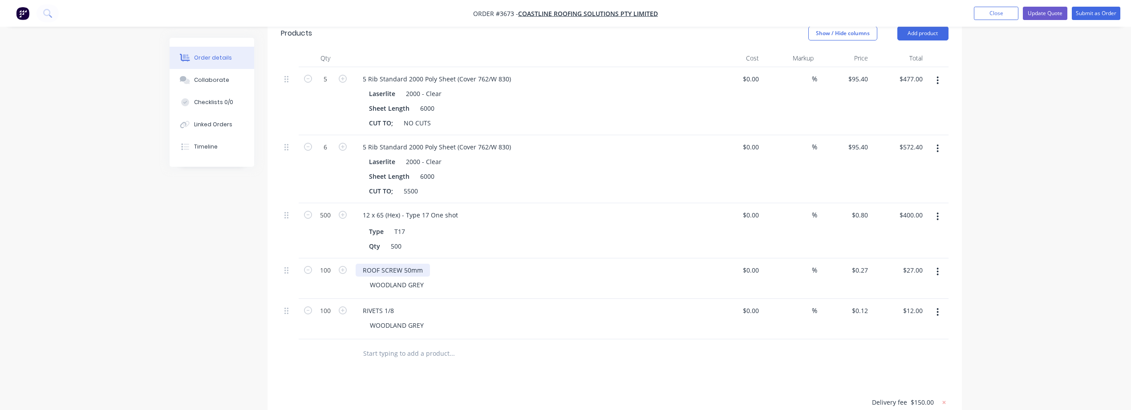
click at [409, 264] on div "ROOF SCREW 50mm" at bounding box center [393, 270] width 74 height 13
click at [867, 264] on input "$0.27" at bounding box center [861, 270] width 20 height 13
type input "$0.38"
type input "$38.00"
click at [749, 379] on div "Drawings Add drawing 0.55 Colorbond Woodland Grey Girth 380 1 0 100 250 30 95 º…" at bounding box center [615, 122] width 694 height 909
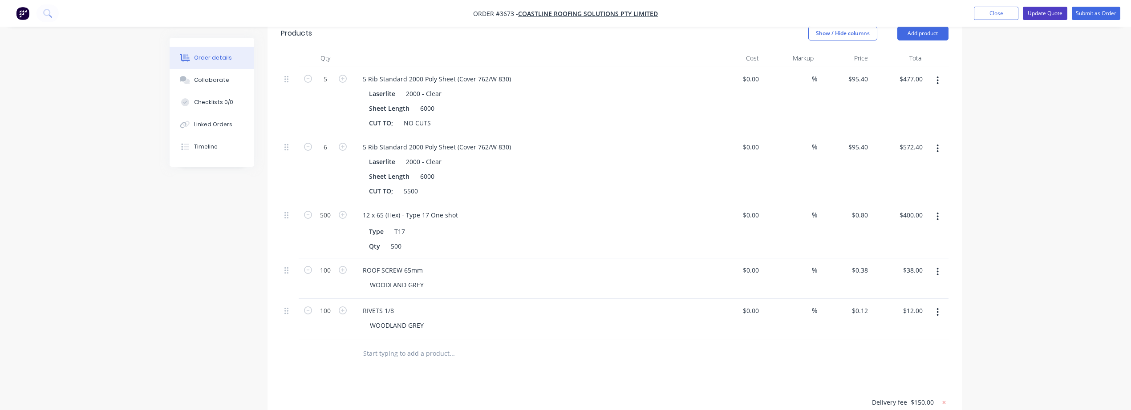
click at [1041, 10] on button "Update Quote" at bounding box center [1045, 13] width 45 height 13
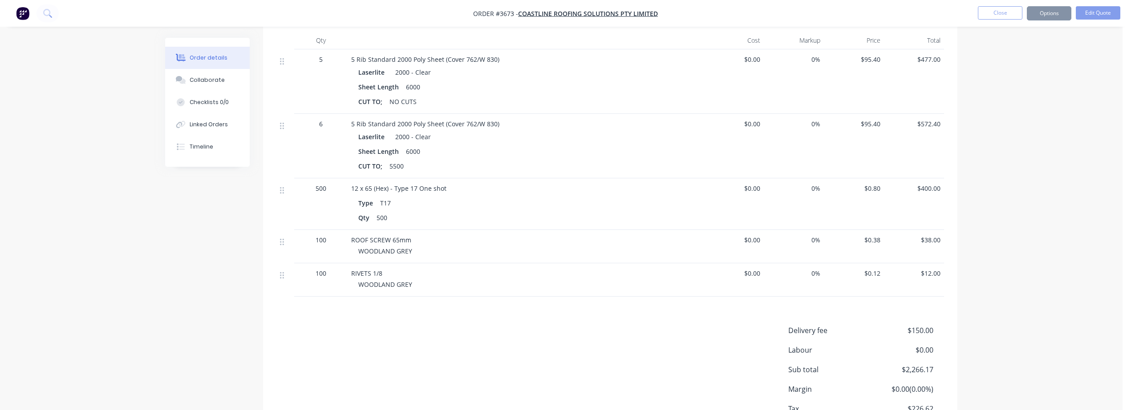
scroll to position [0, 0]
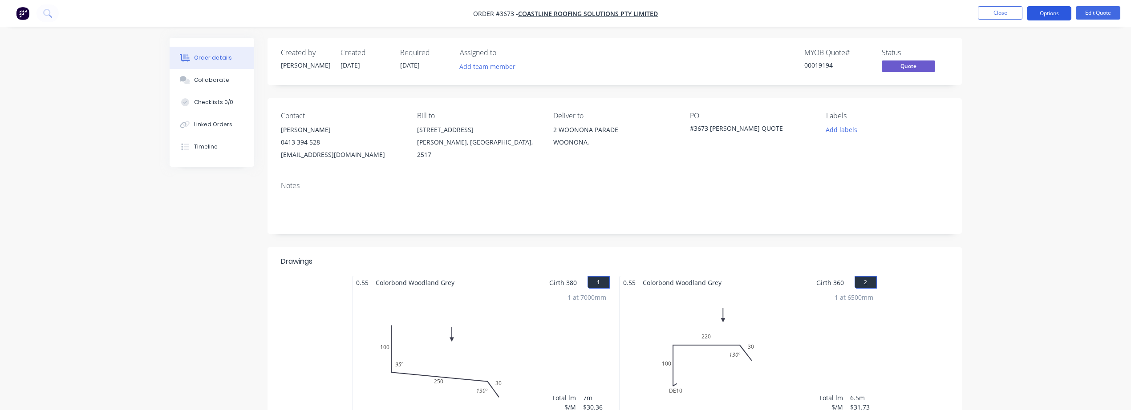
click at [1040, 9] on button "Options" at bounding box center [1049, 13] width 45 height 14
click at [1018, 53] on div "Quote" at bounding box center [1023, 54] width 82 height 13
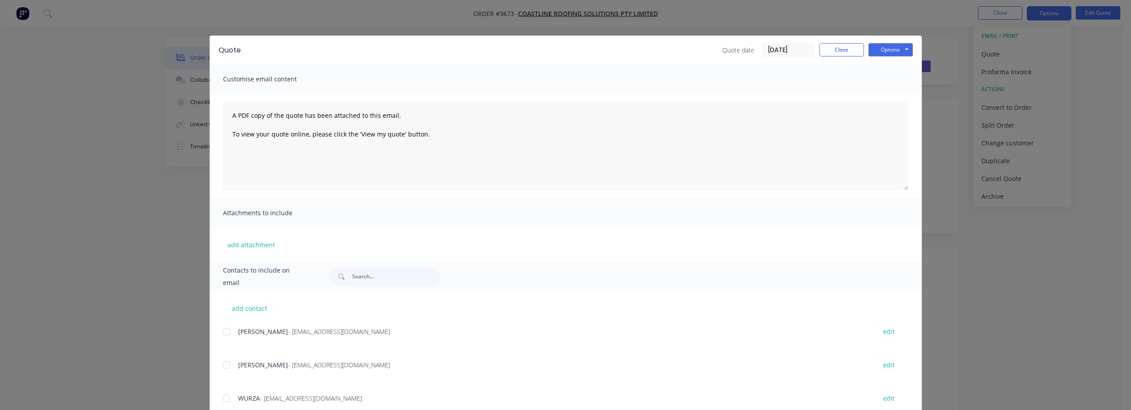
click at [223, 335] on div at bounding box center [227, 332] width 18 height 18
click at [905, 49] on button "Options" at bounding box center [890, 49] width 45 height 13
click at [892, 95] on button "Email" at bounding box center [896, 95] width 57 height 15
click at [257, 315] on div "add contact [PERSON_NAME] - [EMAIL_ADDRESS][DOMAIN_NAME] edit [PERSON_NAME] - […" at bounding box center [566, 358] width 712 height 135
click at [247, 307] on button "add contact" at bounding box center [249, 308] width 53 height 13
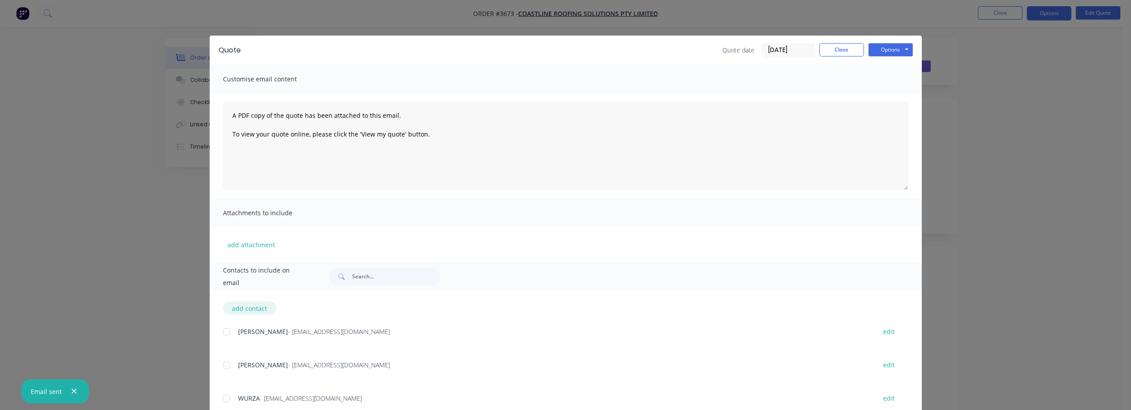
select select "AU"
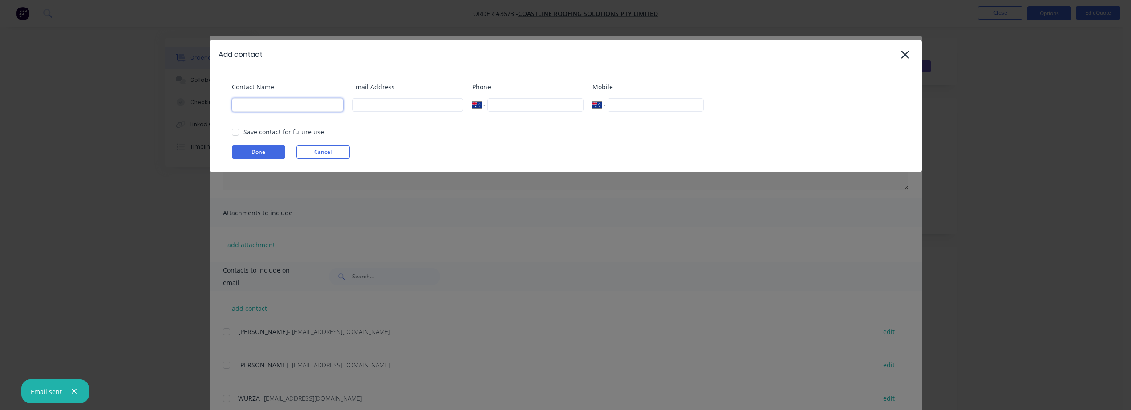
click at [276, 110] on input at bounding box center [287, 104] width 111 height 13
type input "JONO"
click at [235, 131] on div at bounding box center [236, 132] width 18 height 18
type input "[EMAIL_ADDRESS][DOMAIN_NAME]"
click at [275, 154] on button "Done" at bounding box center [258, 152] width 53 height 13
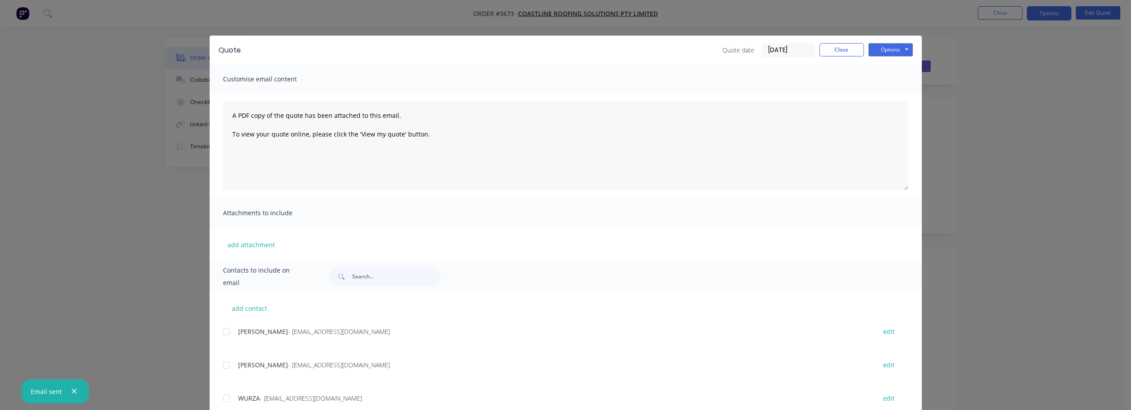
scroll to position [61, 0]
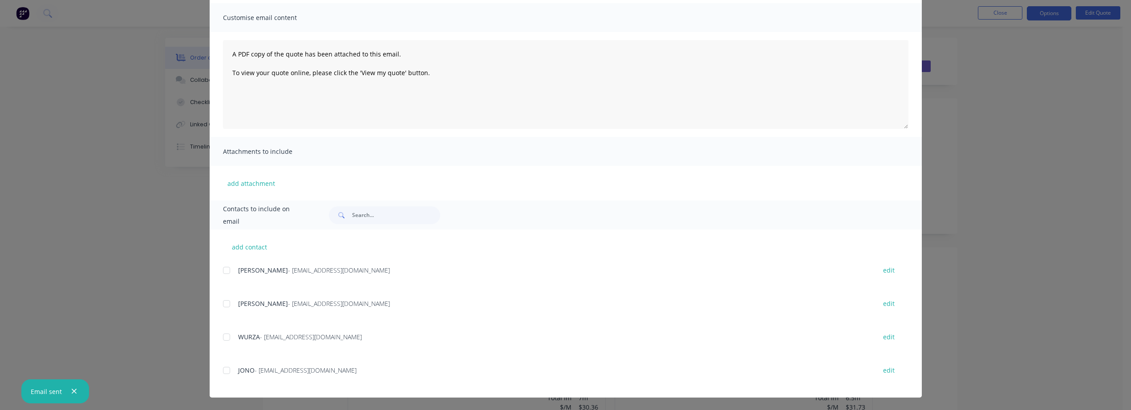
click at [220, 369] on div at bounding box center [227, 371] width 18 height 18
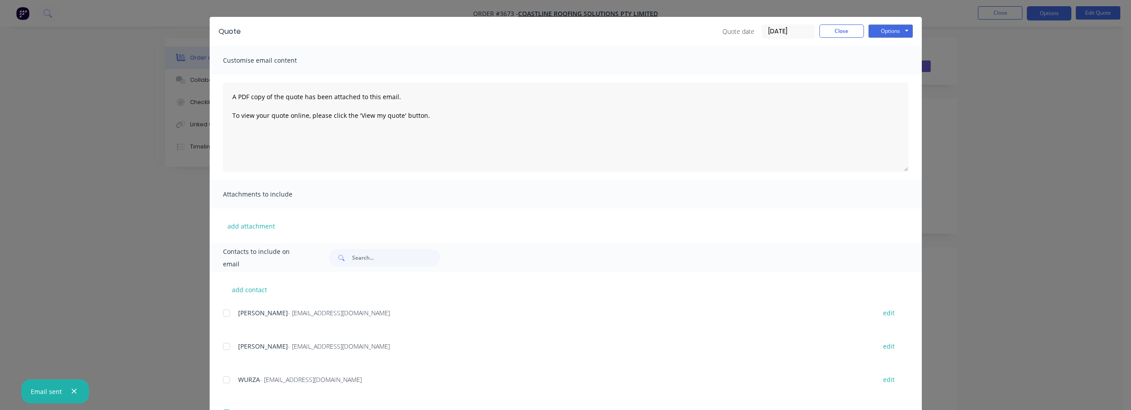
scroll to position [0, 0]
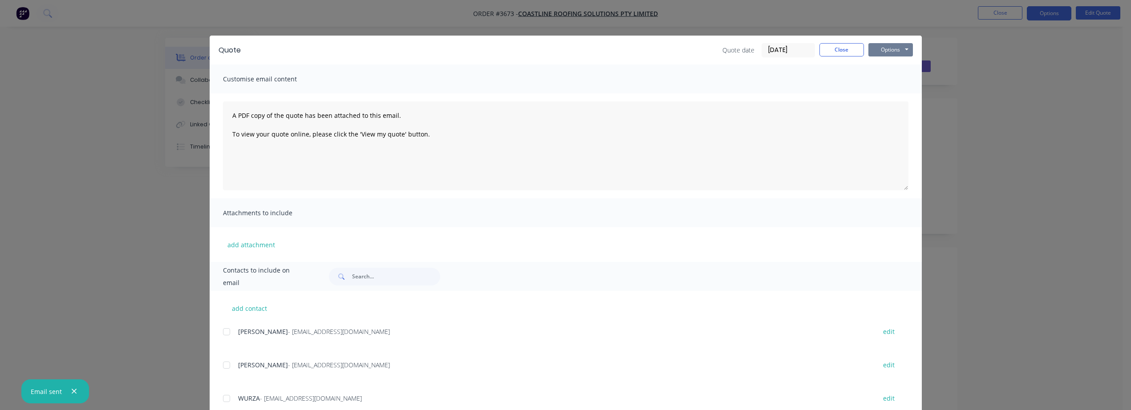
click at [891, 48] on button "Options" at bounding box center [890, 49] width 45 height 13
click at [884, 93] on button "Email" at bounding box center [896, 95] width 57 height 15
click at [833, 47] on button "Close" at bounding box center [842, 49] width 45 height 13
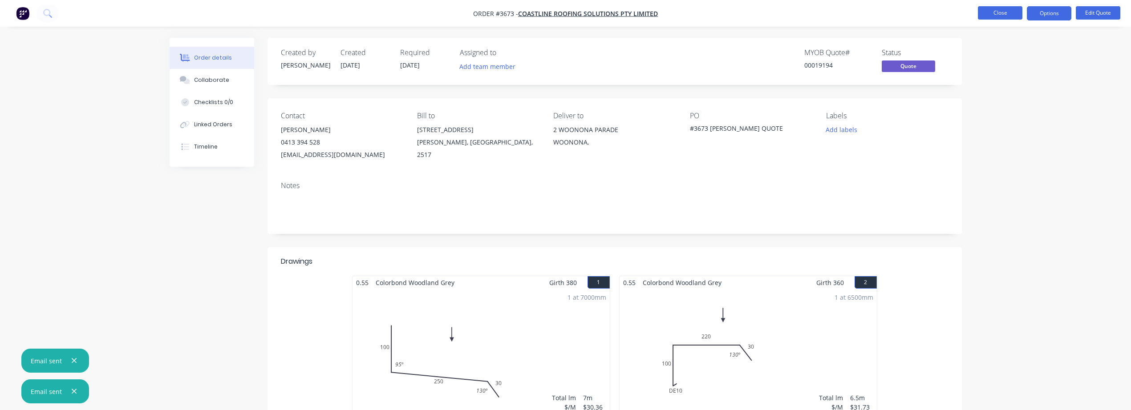
click at [1016, 12] on button "Close" at bounding box center [1000, 12] width 45 height 13
